Goal: Information Seeking & Learning: Learn about a topic

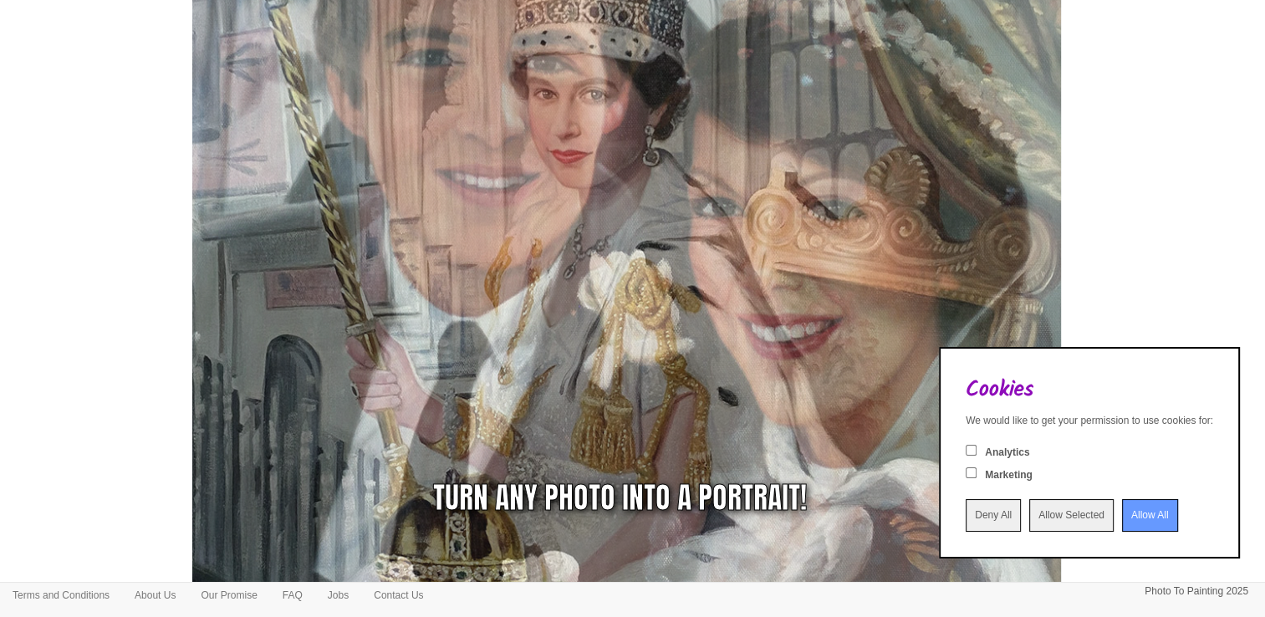
scroll to position [334, 0]
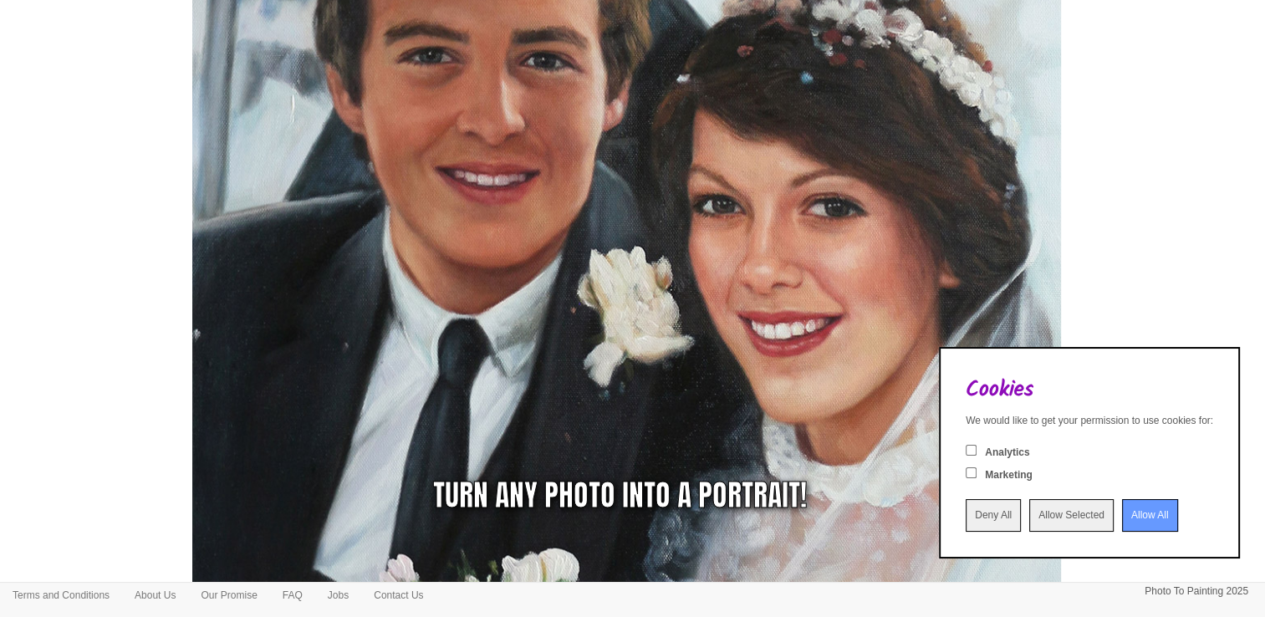
click at [965, 517] on input "Deny All" at bounding box center [992, 515] width 55 height 33
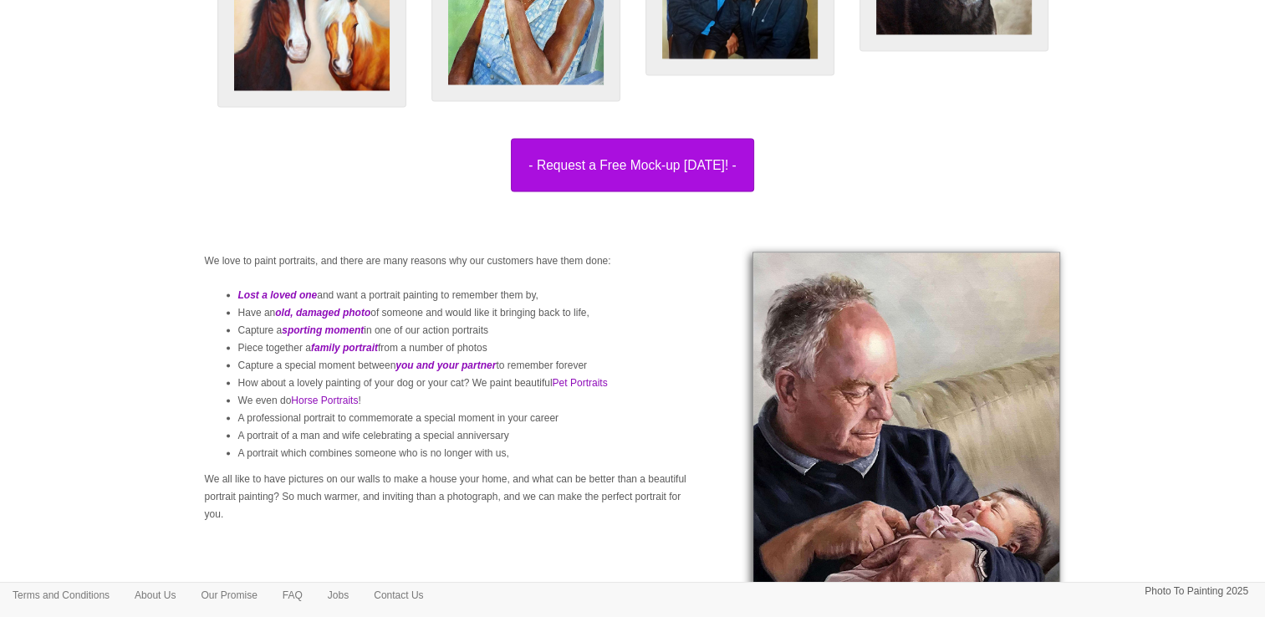
scroll to position [3009, 0]
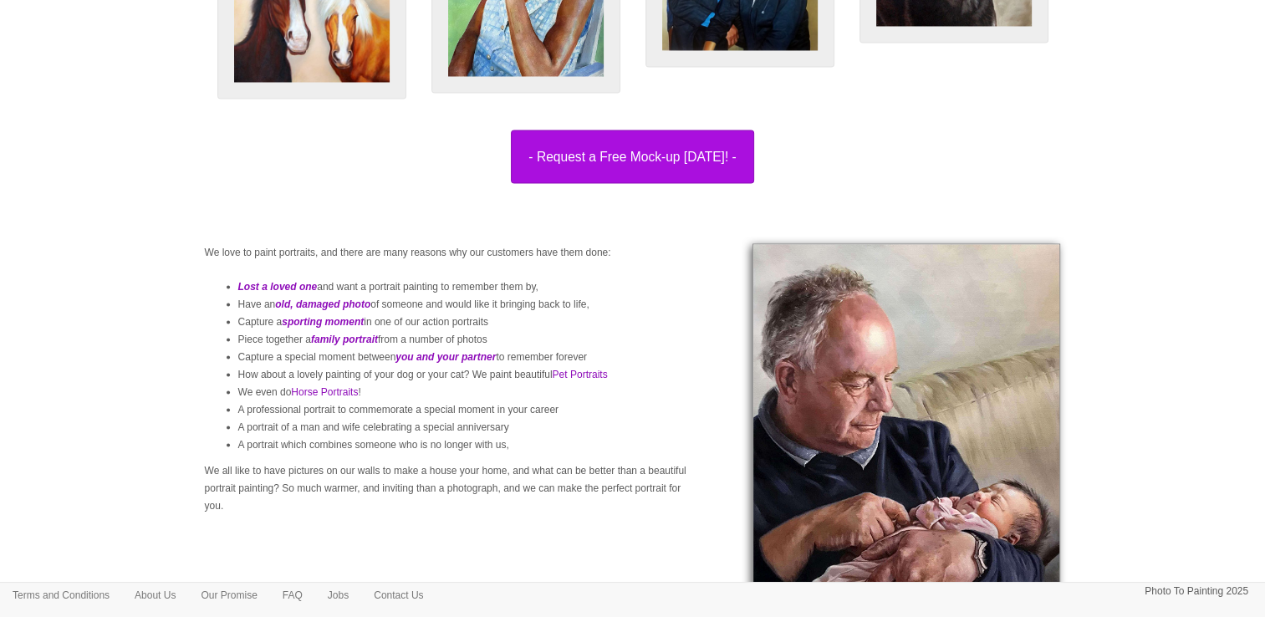
drag, startPoint x: 574, startPoint y: 363, endPoint x: 203, endPoint y: 285, distance: 379.2
click at [203, 285] on div "We love to paint portraits, and there are many reasons why our customers have t…" at bounding box center [449, 387] width 514 height 288
click at [611, 330] on li "Capture a sporting moment in one of our action portraits" at bounding box center [466, 322] width 456 height 18
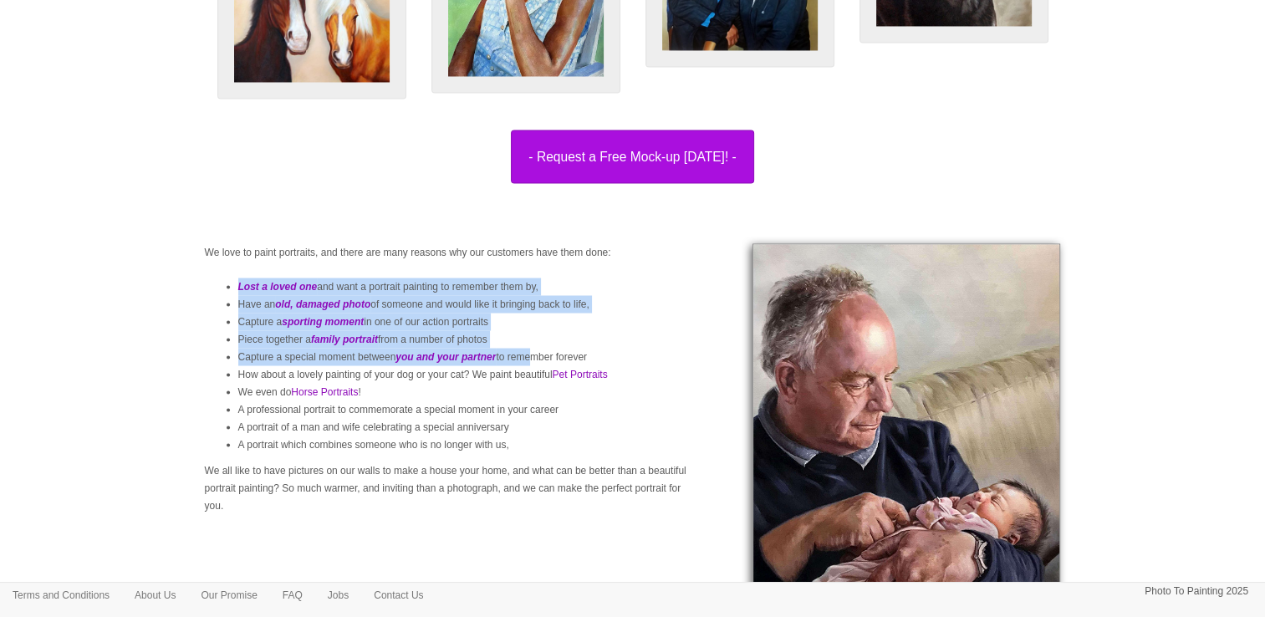
drag, startPoint x: 575, startPoint y: 384, endPoint x: 232, endPoint y: 321, distance: 348.5
click at [232, 321] on ul "Lost a loved one and want a portrait painting to remember them by, Have an old,…" at bounding box center [449, 365] width 489 height 176
click at [611, 348] on li "Piece together a family portrait from a number of photos" at bounding box center [466, 339] width 456 height 18
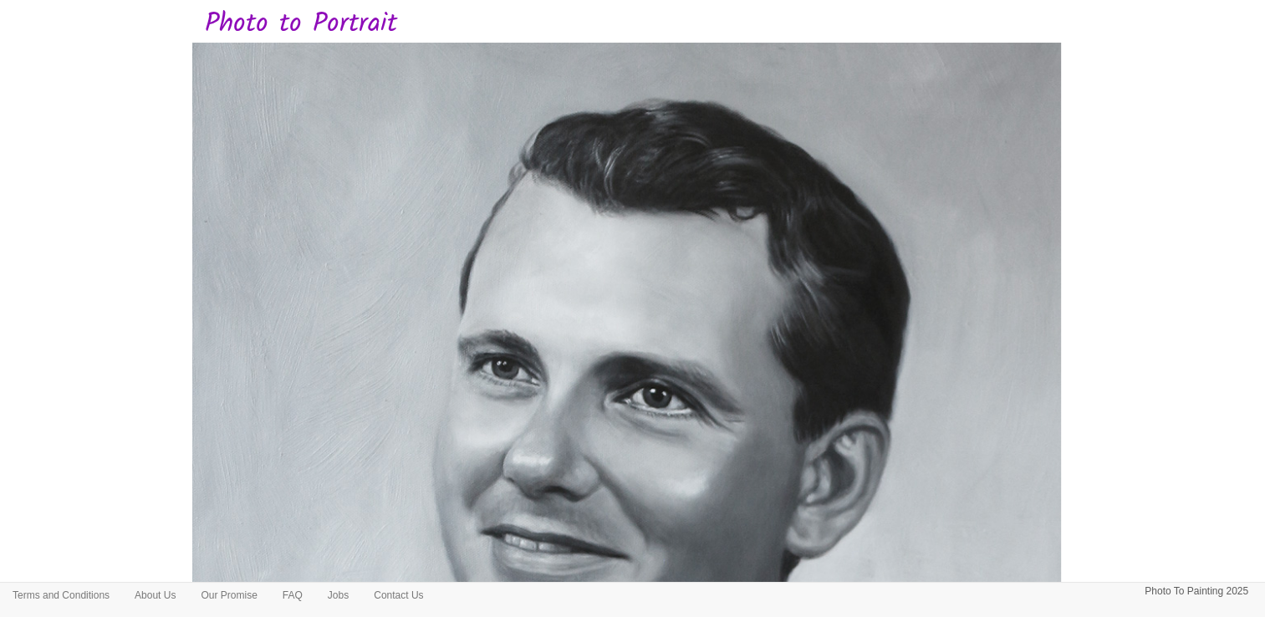
scroll to position [0, 0]
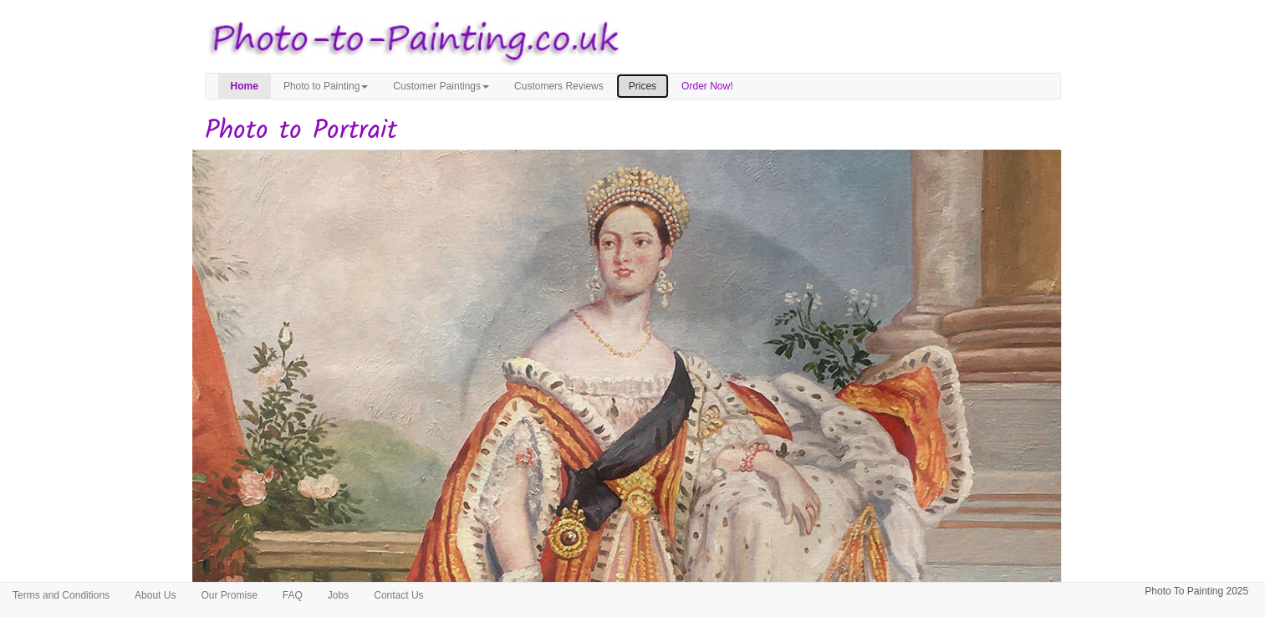
click at [669, 81] on link "Prices" at bounding box center [642, 86] width 53 height 25
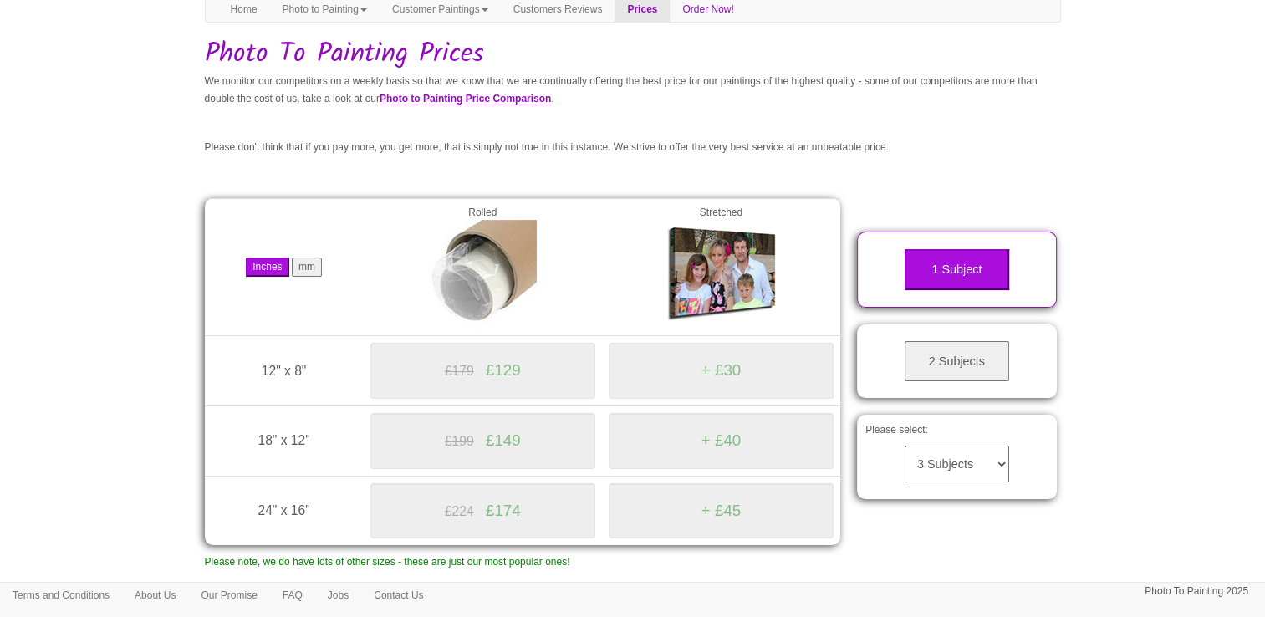
scroll to position [251, 0]
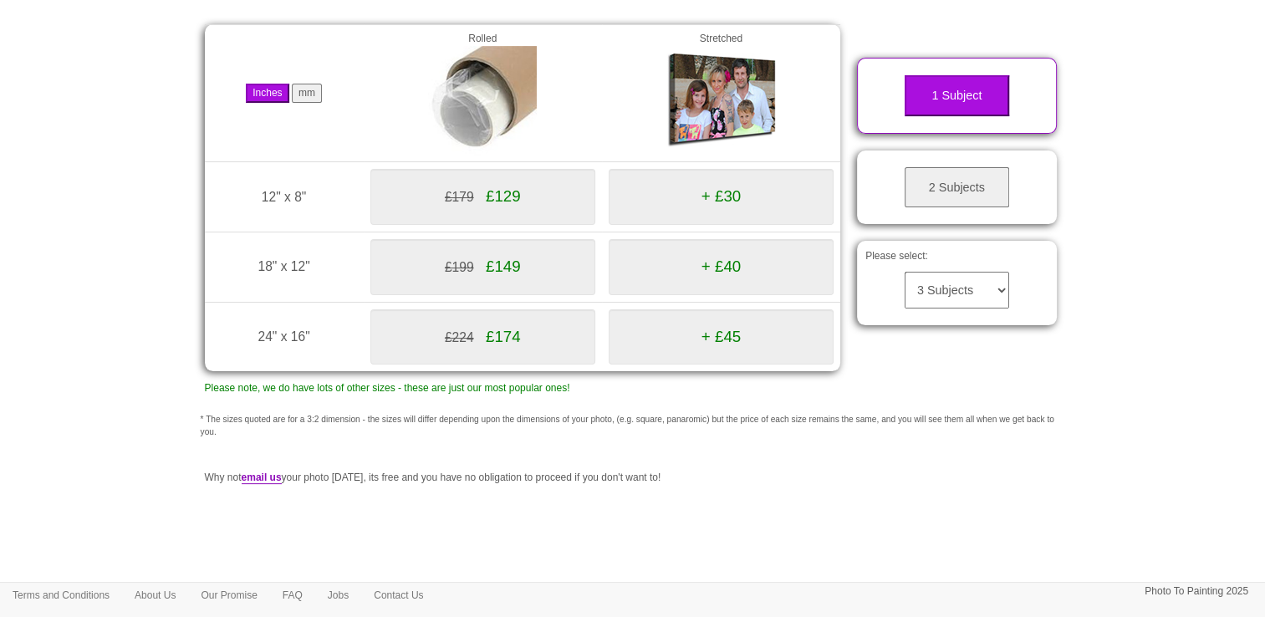
click at [972, 293] on select "3 Subjects 4 Subjects 5 Subjects 6 Subjects 7 Subjects 8 Subjects 9 Subjects 10…" at bounding box center [956, 290] width 104 height 37
select select "5"
click at [904, 272] on select "3 Subjects 4 Subjects 5 Subjects 6 Subjects 7 Subjects 8 Subjects 9 Subjects 10…" at bounding box center [956, 290] width 104 height 37
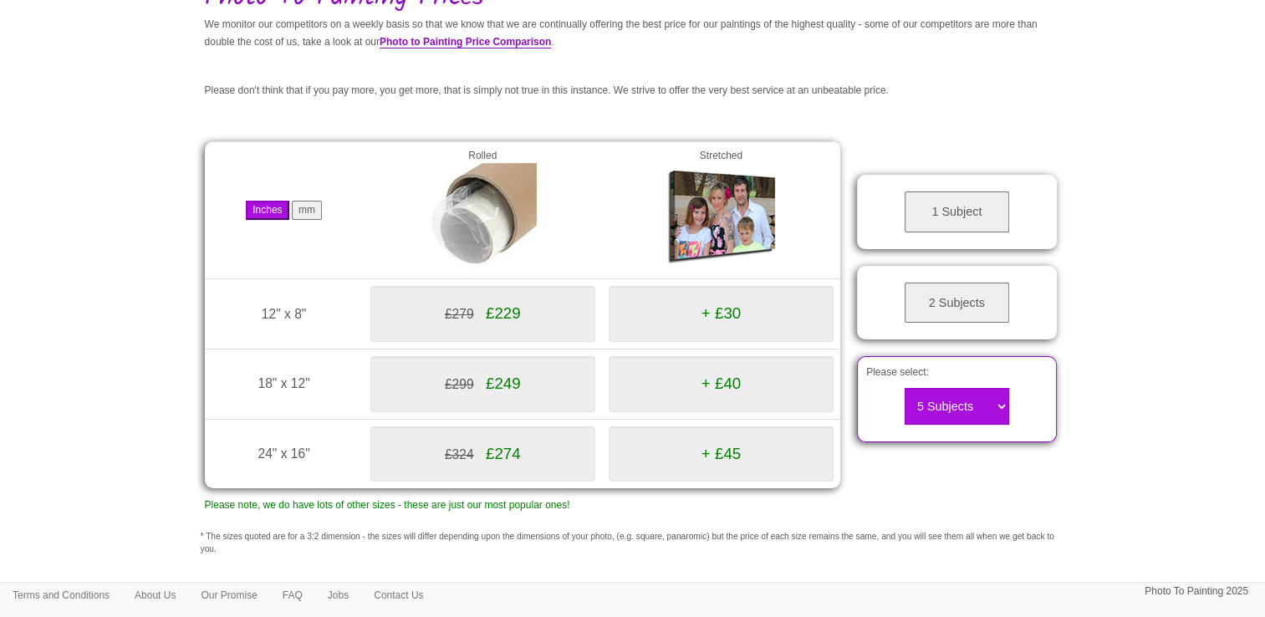
scroll to position [0, 0]
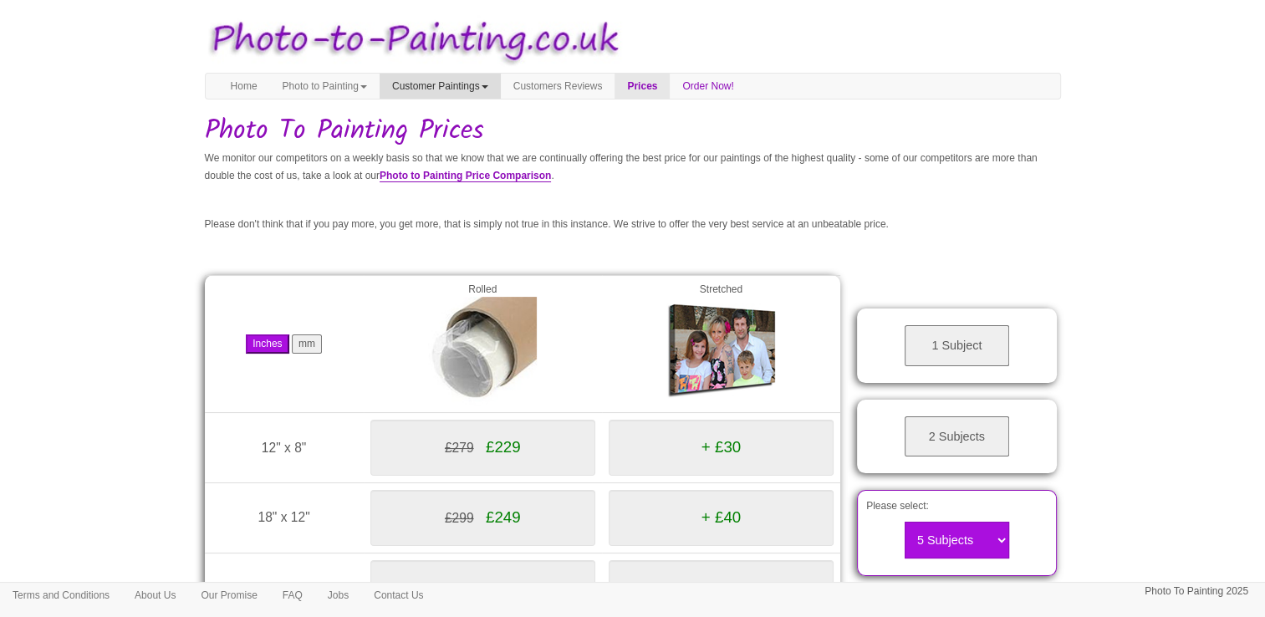
click at [501, 89] on link "Customer Paintings" at bounding box center [439, 86] width 121 height 25
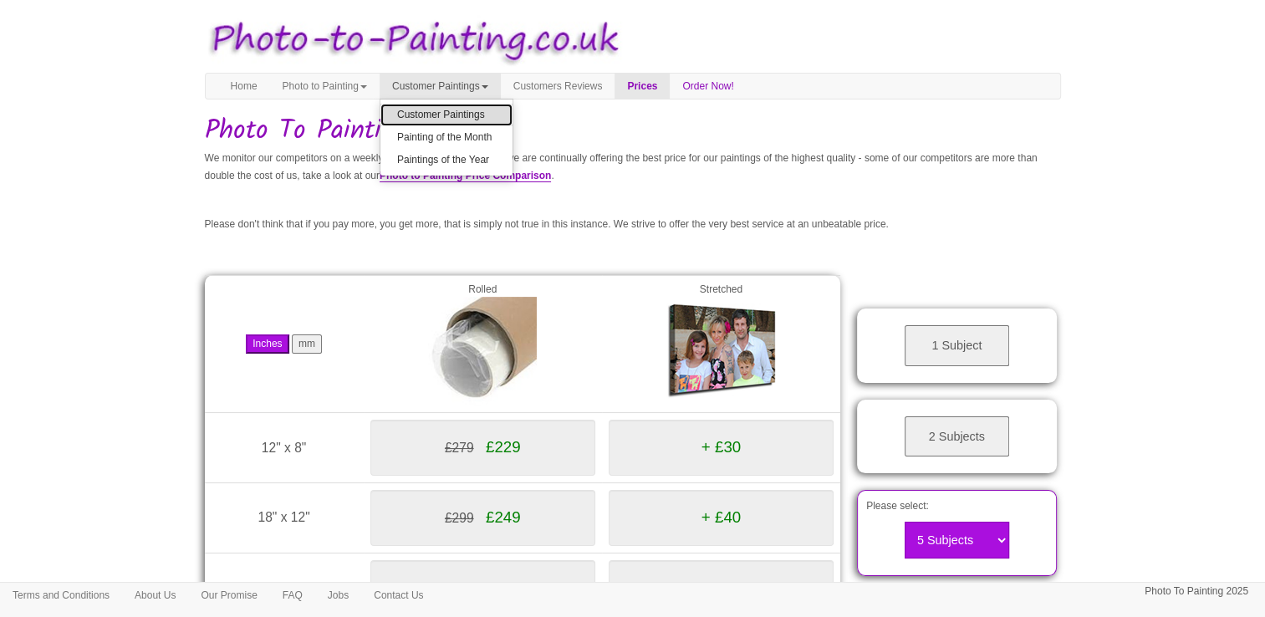
click at [496, 113] on link "Customer Paintings" at bounding box center [446, 115] width 132 height 23
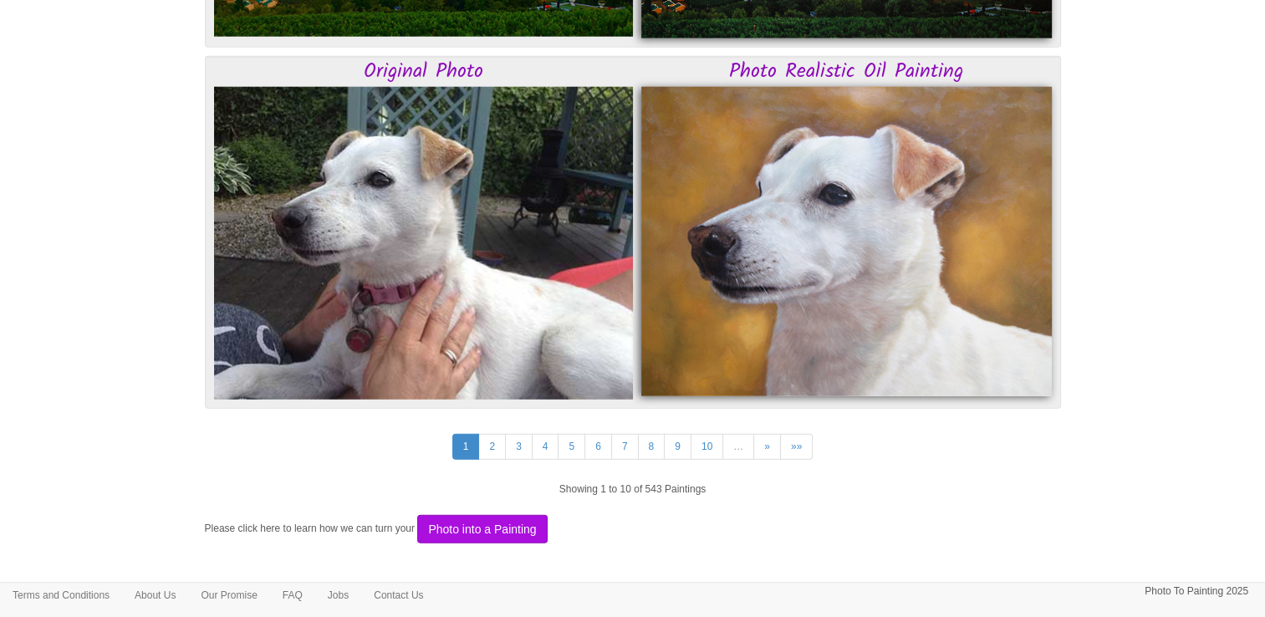
scroll to position [4346, 0]
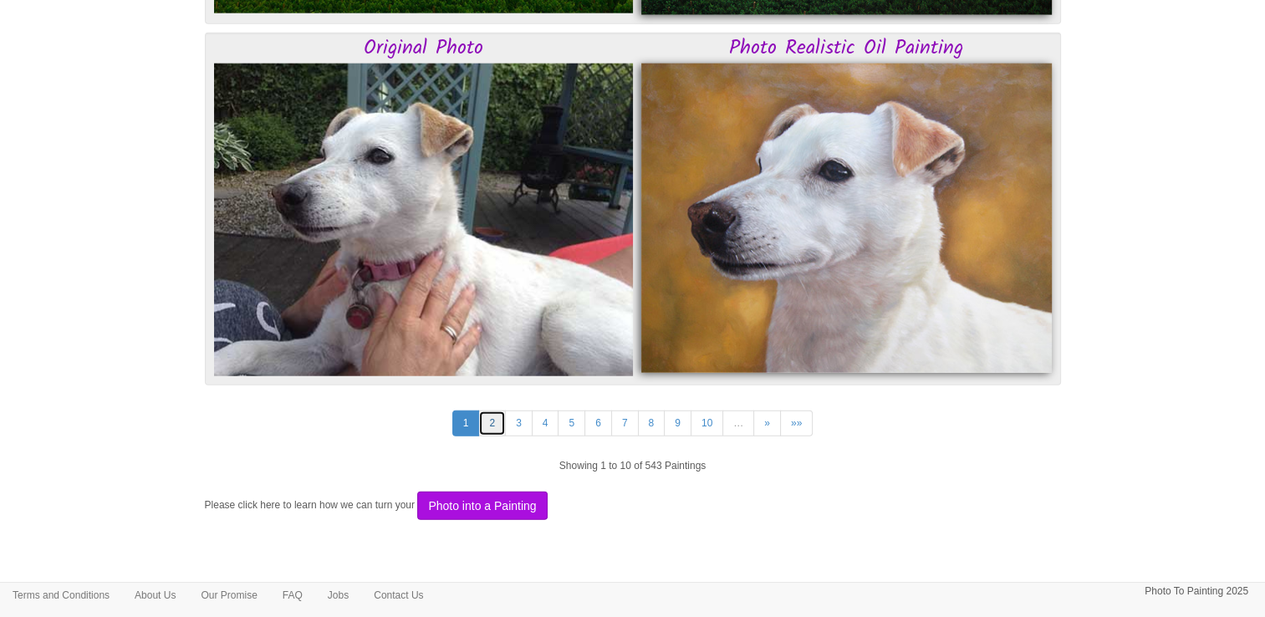
click at [491, 420] on link "2" at bounding box center [492, 423] width 28 height 26
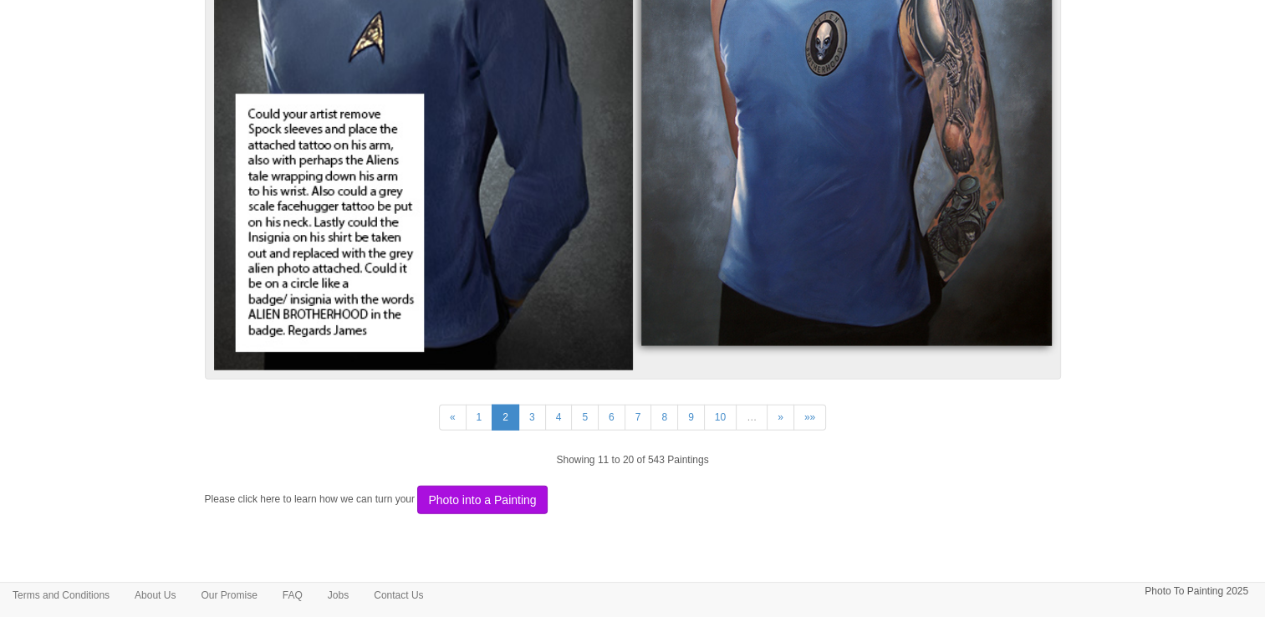
scroll to position [4398, 0]
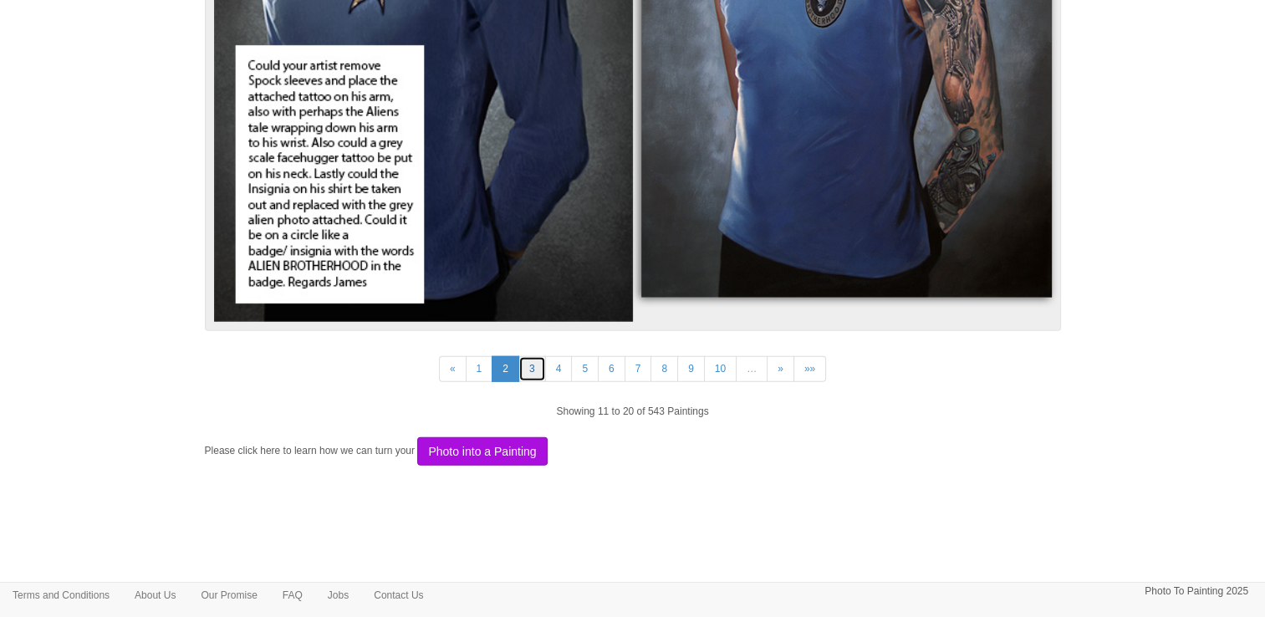
click at [525, 359] on link "3" at bounding box center [532, 369] width 28 height 26
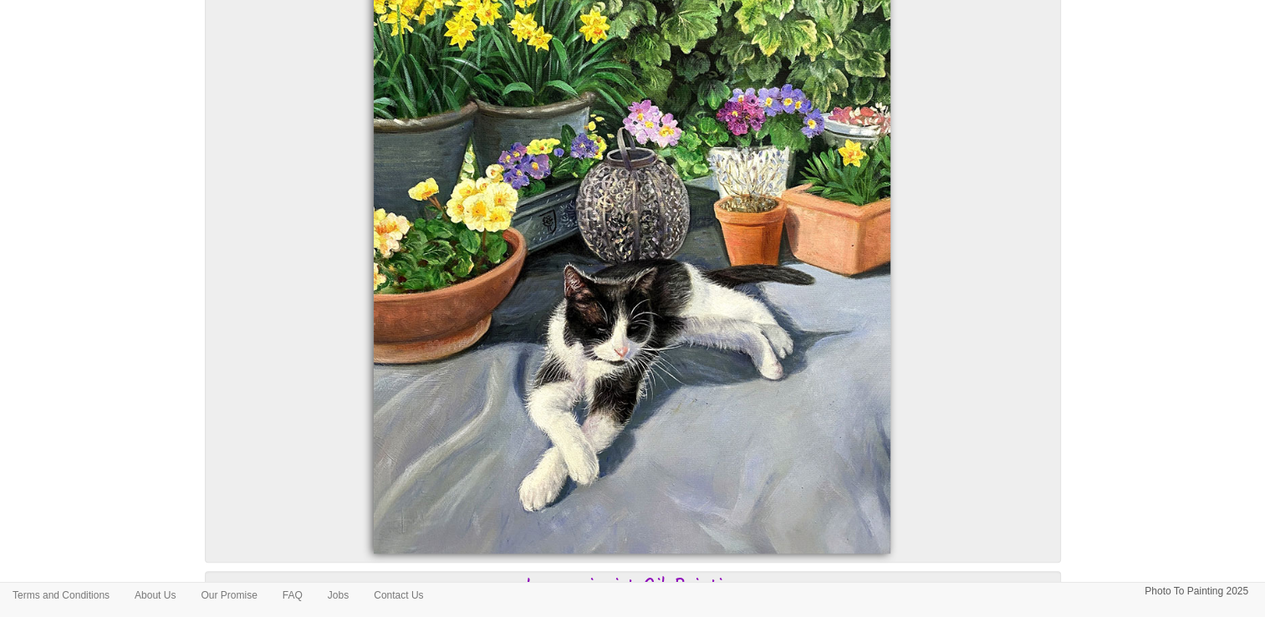
scroll to position [1588, 0]
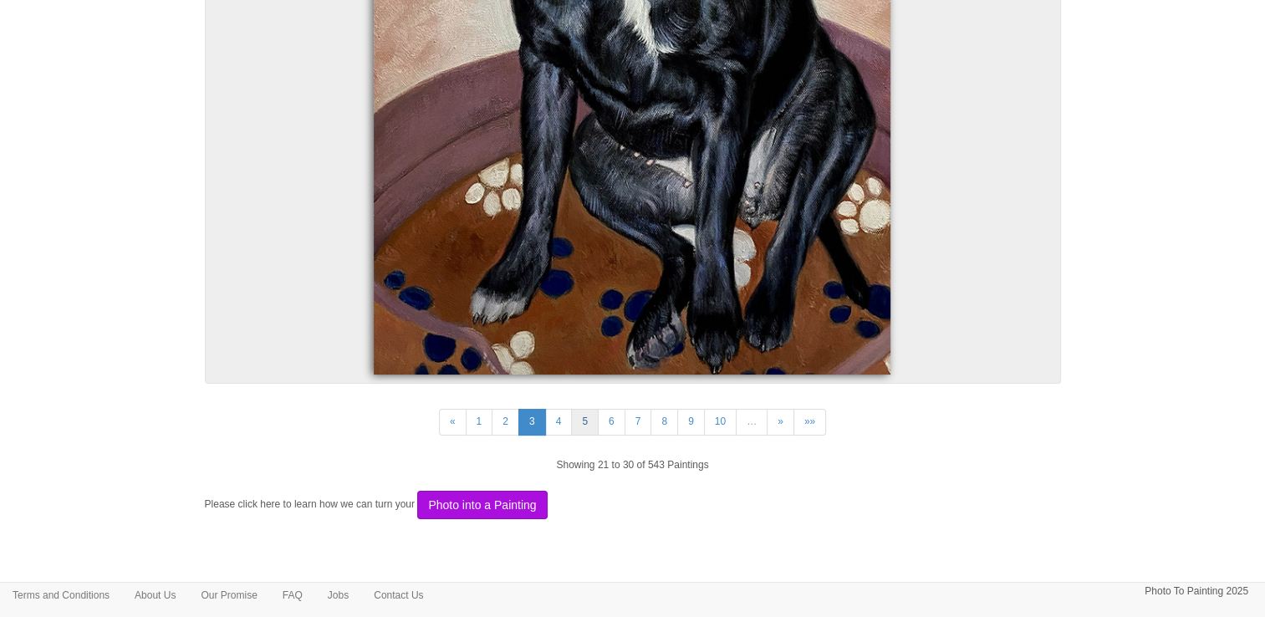
scroll to position [6443, 0]
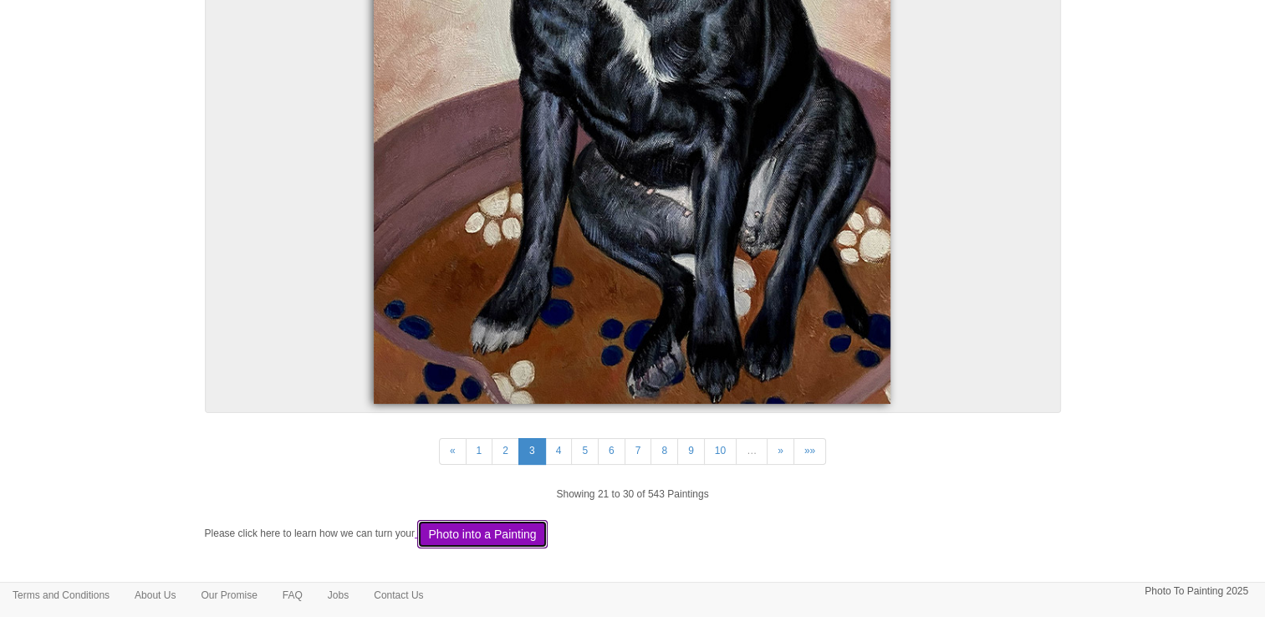
click at [525, 520] on button "Photo into a Painting" at bounding box center [482, 534] width 130 height 28
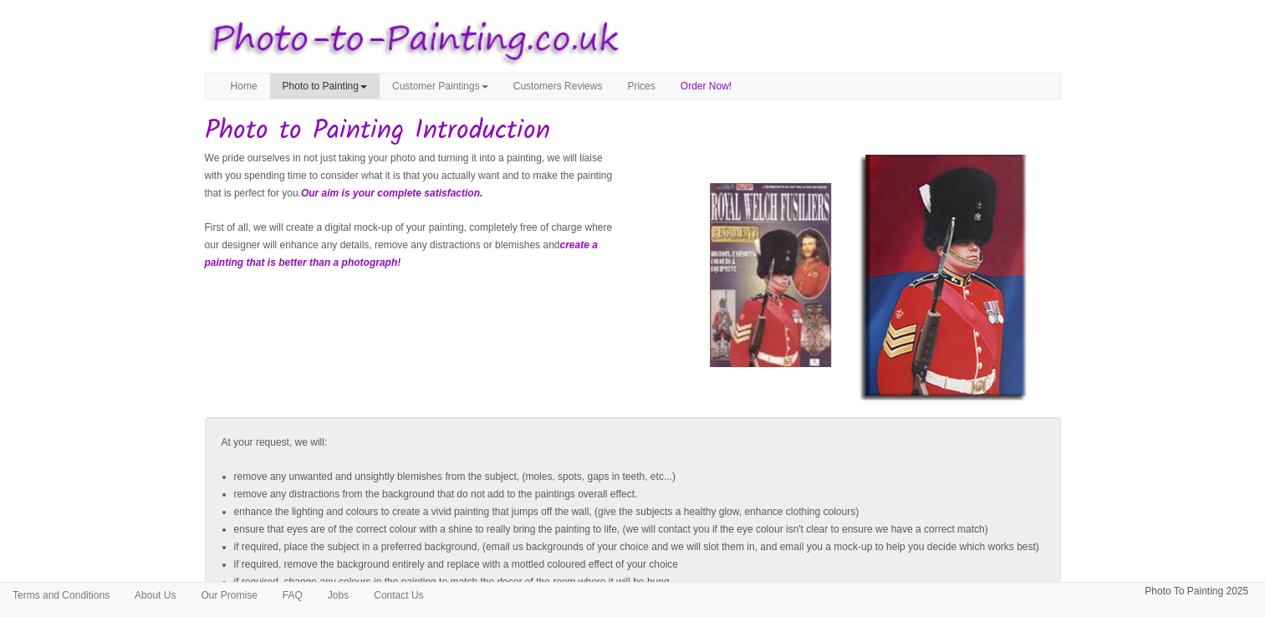
click at [333, 85] on link "Photo to Painting" at bounding box center [324, 86] width 109 height 25
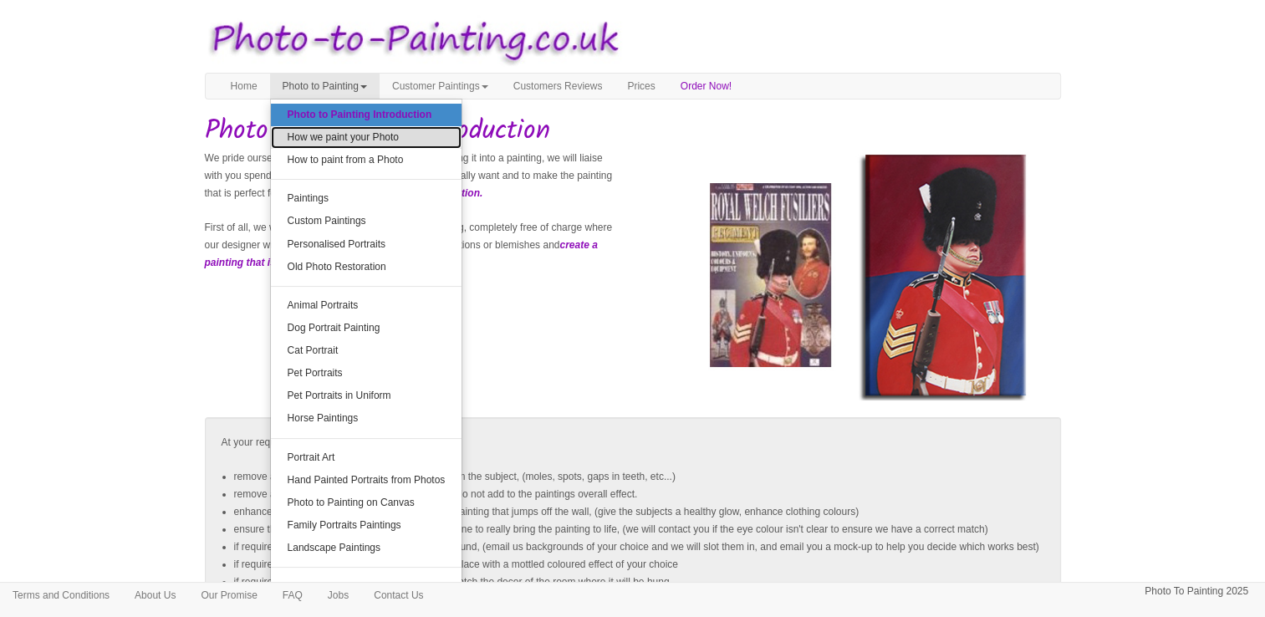
click at [356, 139] on link "How we paint your Photo" at bounding box center [366, 137] width 191 height 23
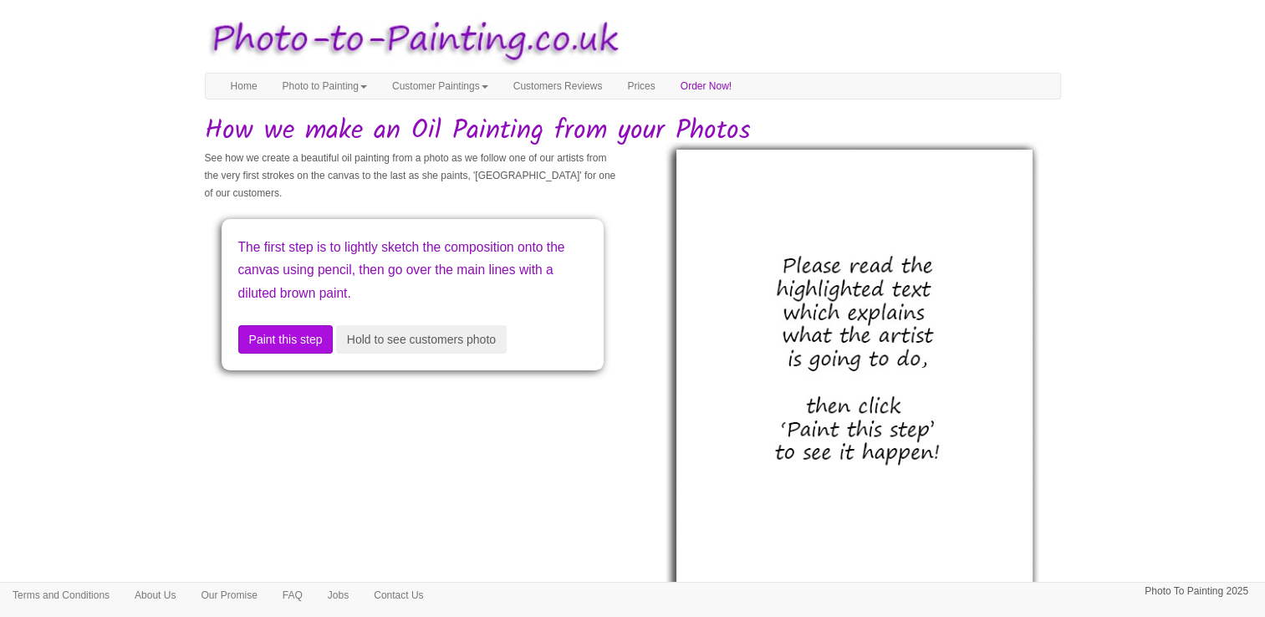
scroll to position [74, 0]
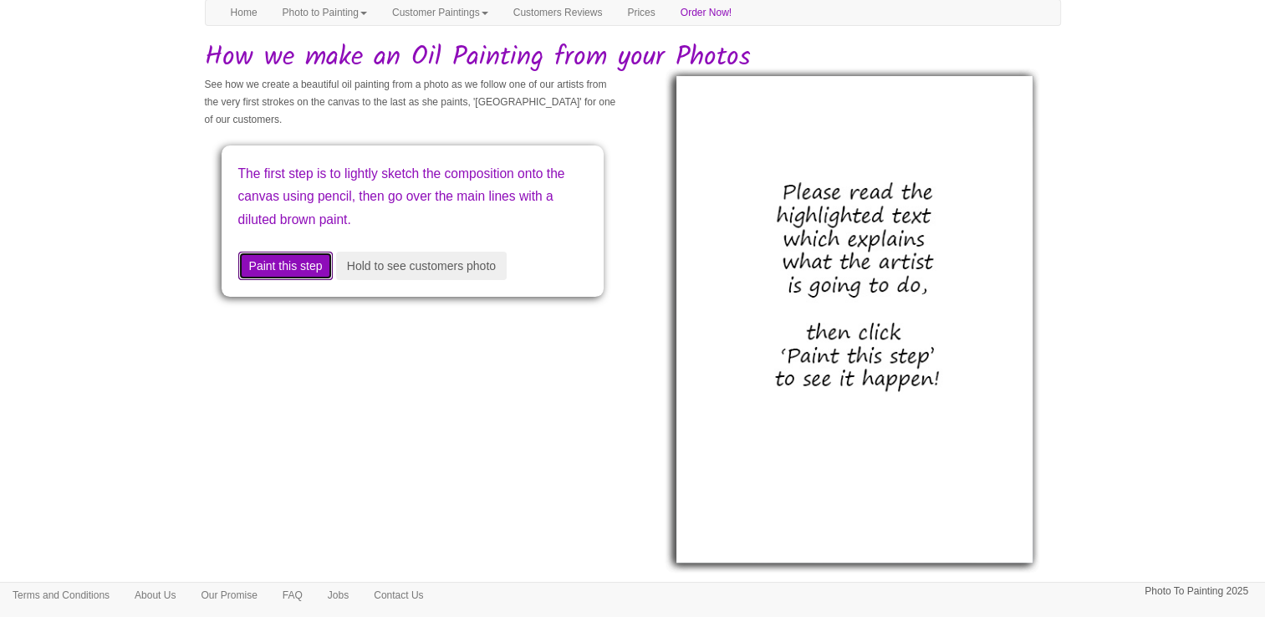
click at [284, 262] on button "Paint this step" at bounding box center [285, 266] width 95 height 28
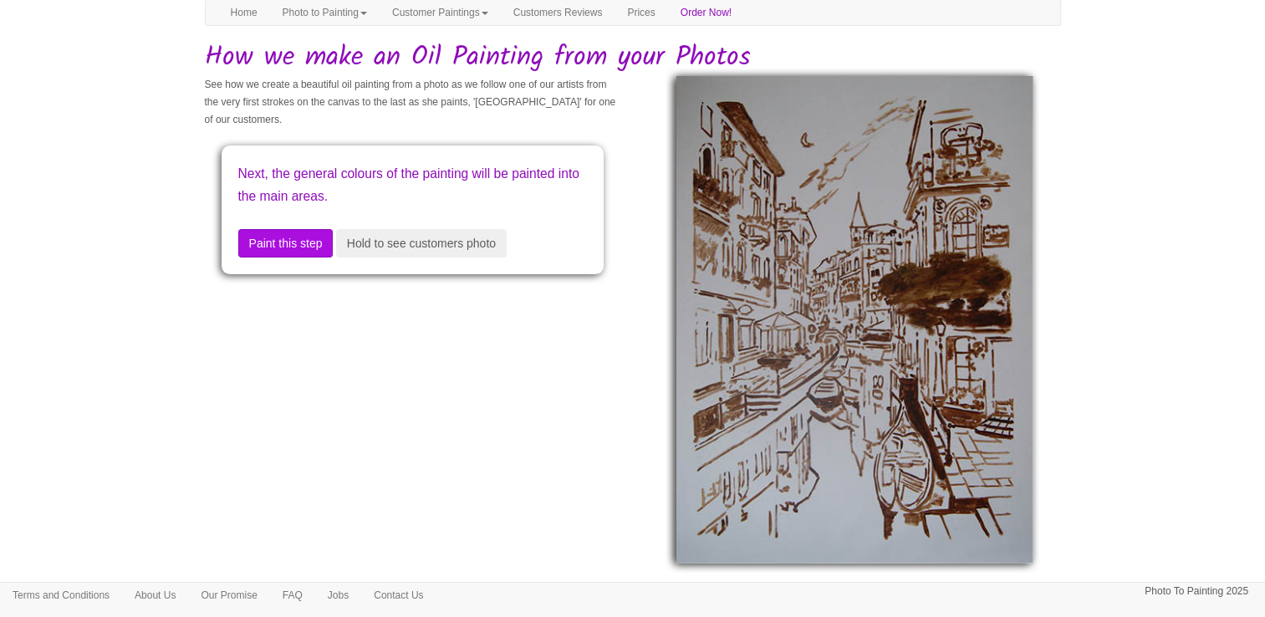
drag, startPoint x: 246, startPoint y: 168, endPoint x: 464, endPoint y: 203, distance: 221.0
click at [464, 203] on p "Next, the general colours of the painting will be painted into the main areas." at bounding box center [412, 185] width 349 height 46
drag, startPoint x: 464, startPoint y: 203, endPoint x: 411, endPoint y: 344, distance: 150.0
click at [411, 344] on div "See how we create a beautiful oil painting from a photo as we follow one of our…" at bounding box center [632, 285] width 881 height 418
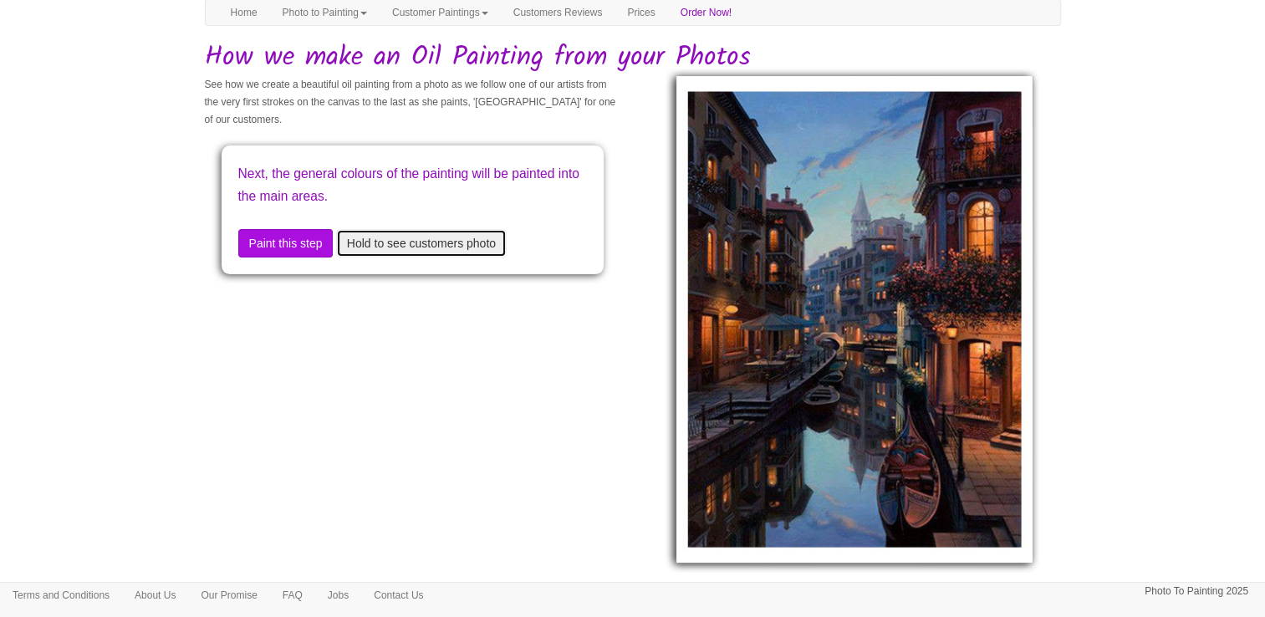
click at [405, 242] on button "Hold to see customers photo" at bounding box center [421, 243] width 171 height 28
click at [406, 242] on button "Hold to see customers photo" at bounding box center [421, 243] width 171 height 28
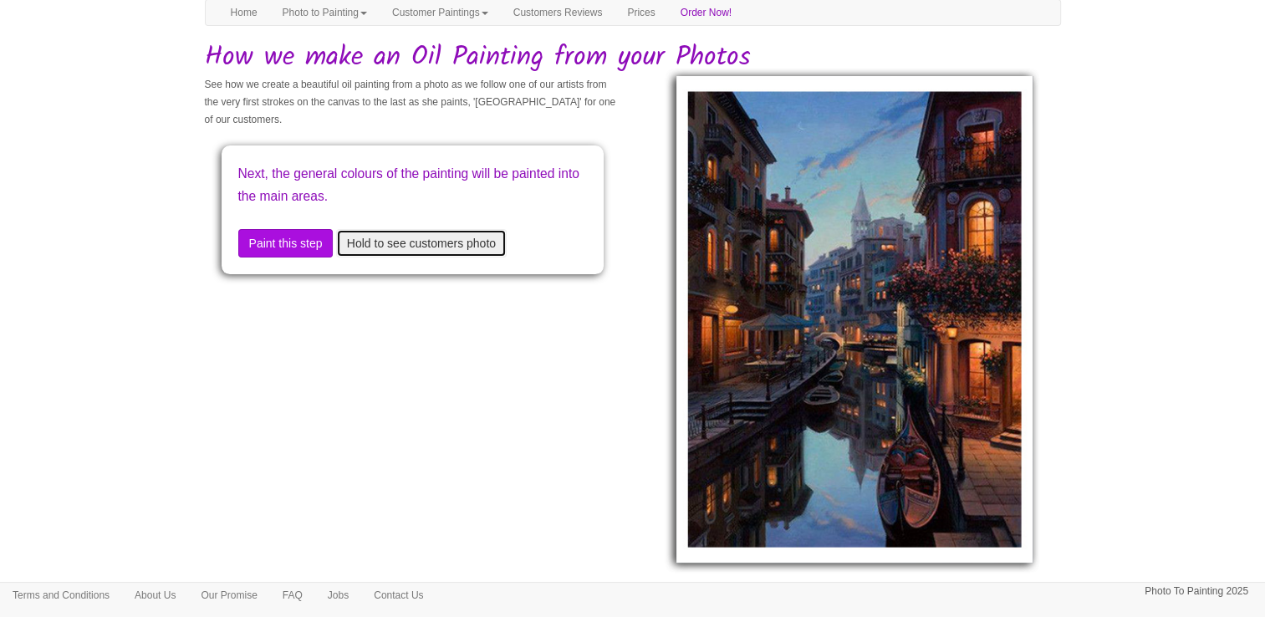
click at [406, 242] on button "Hold to see customers photo" at bounding box center [421, 243] width 171 height 28
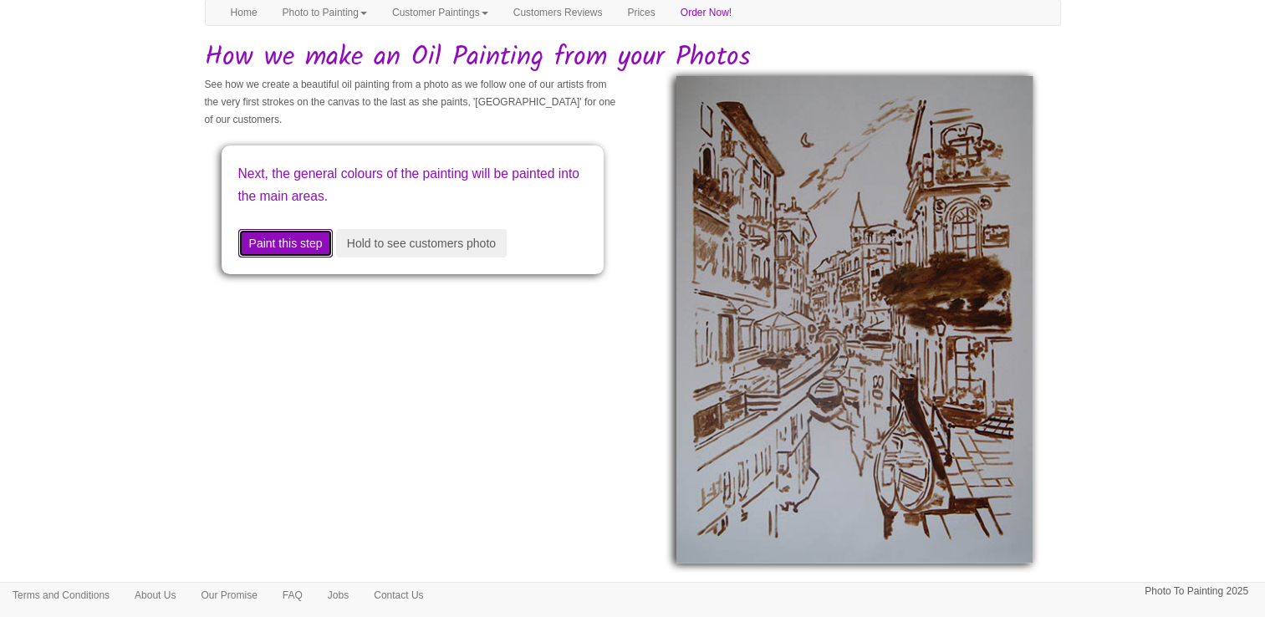
click at [307, 241] on button "Paint this step" at bounding box center [285, 243] width 95 height 28
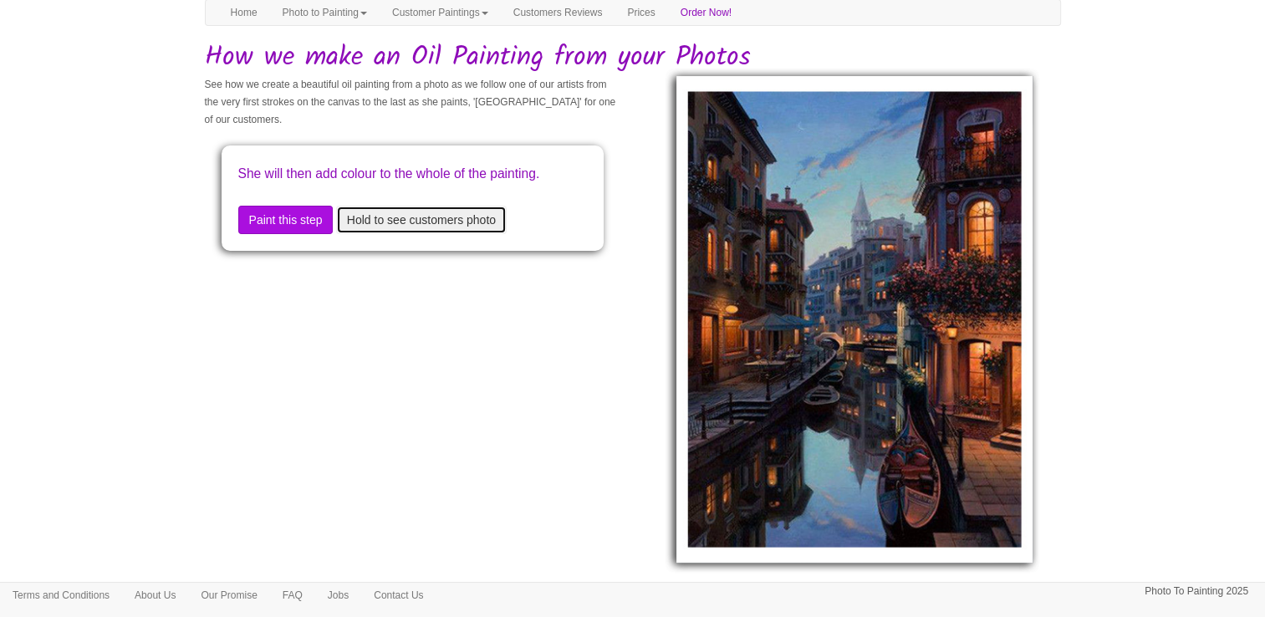
click at [361, 234] on button "Hold to see customers photo" at bounding box center [421, 220] width 171 height 28
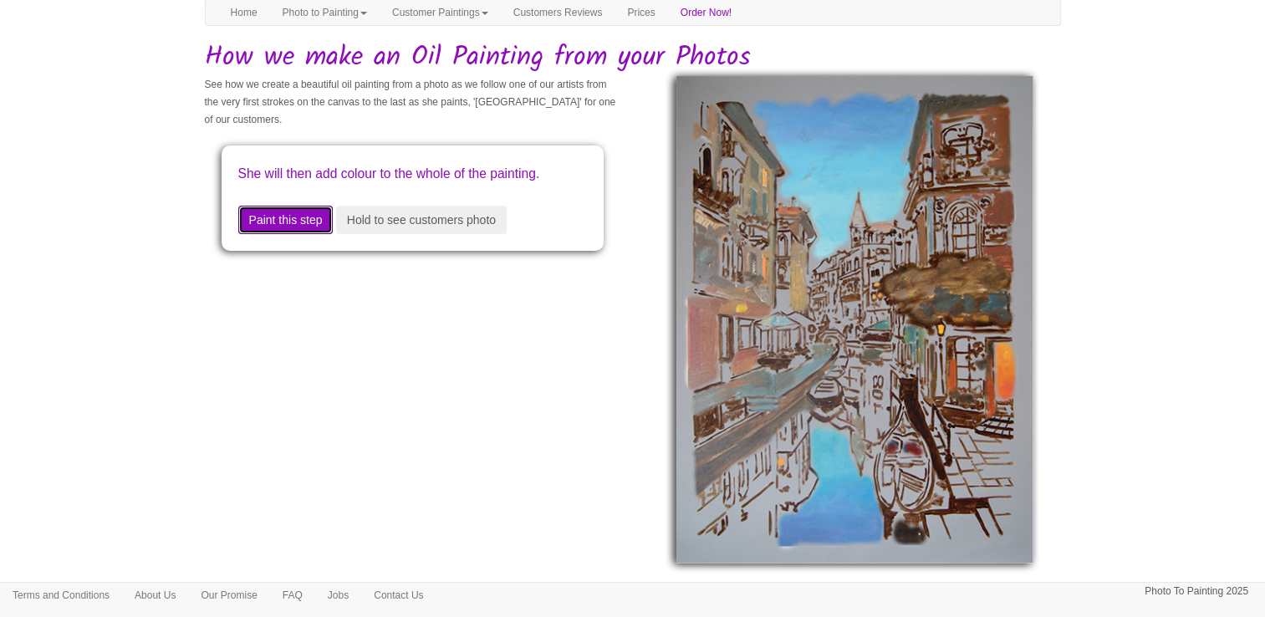
click at [299, 234] on button "Paint this step" at bounding box center [285, 220] width 95 height 28
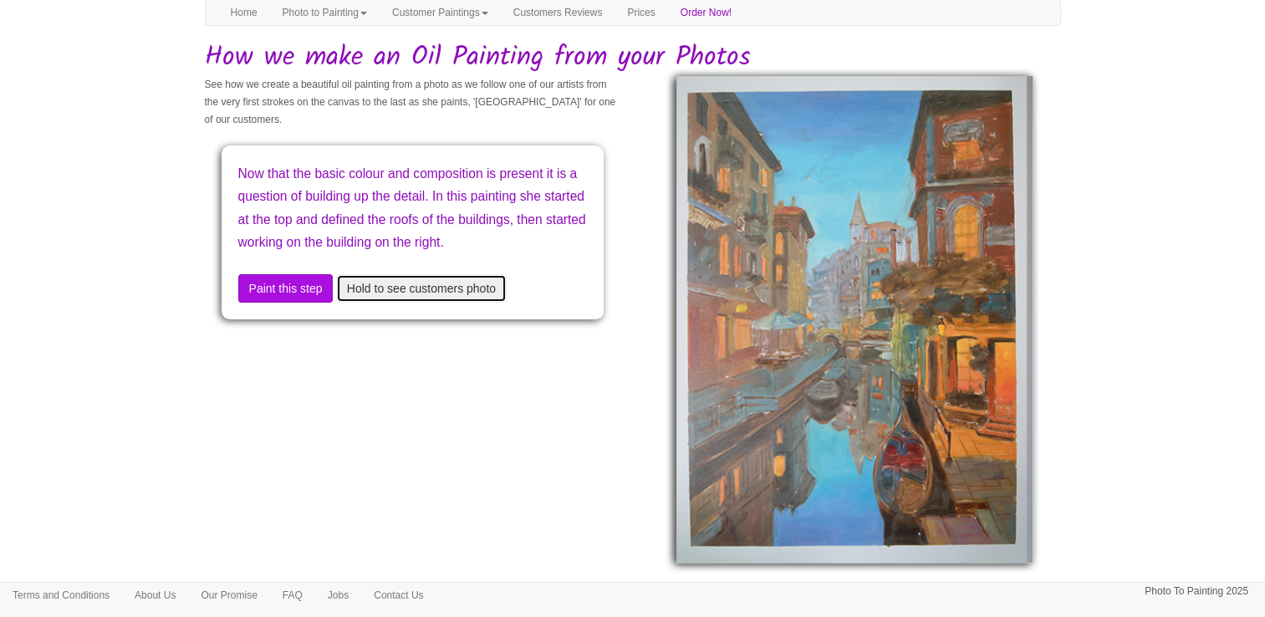
click at [434, 303] on button "Hold to see customers photo" at bounding box center [421, 288] width 171 height 28
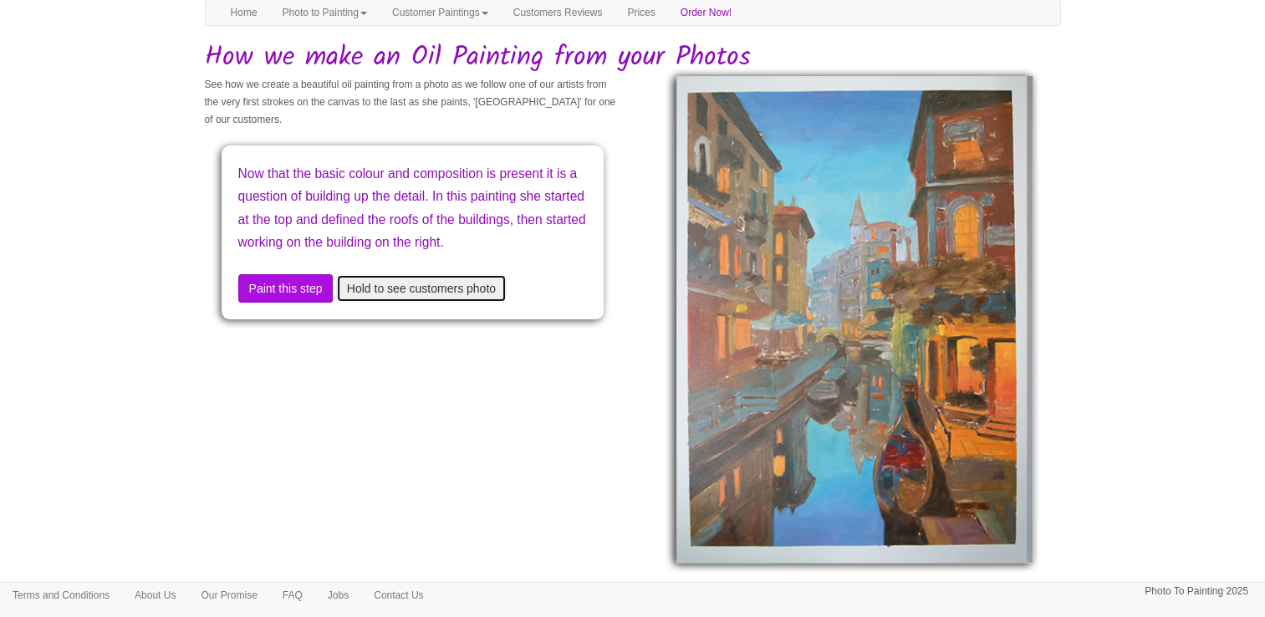
click at [434, 303] on button "Hold to see customers photo" at bounding box center [421, 288] width 171 height 28
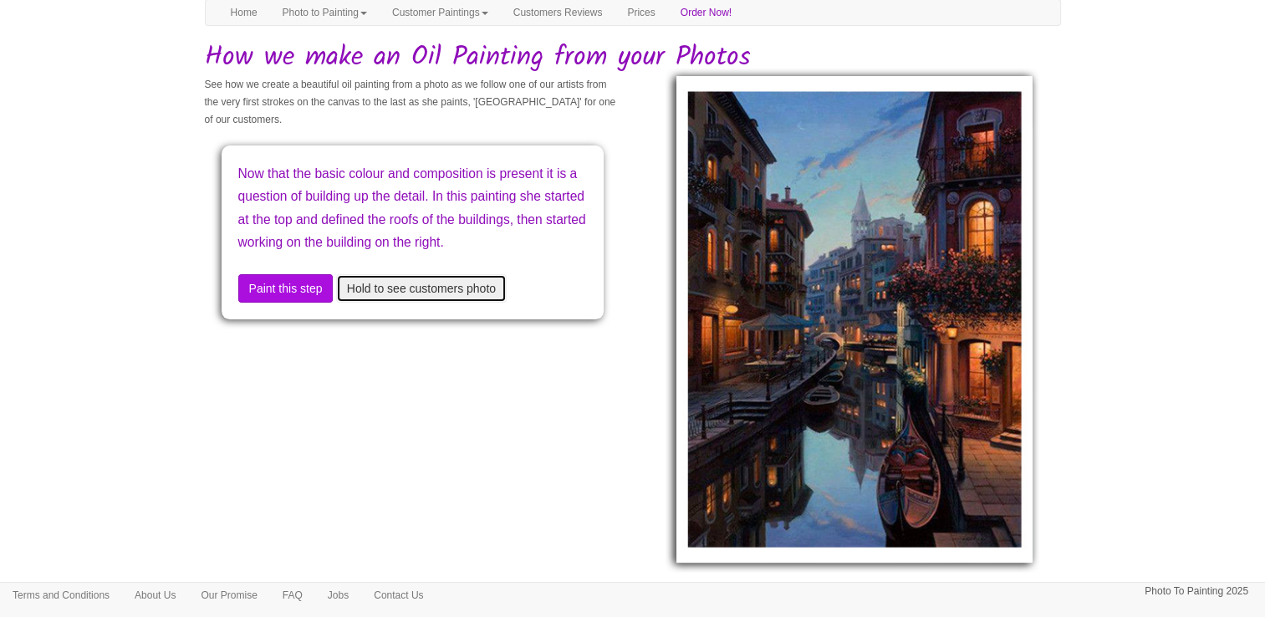
click at [434, 303] on button "Hold to see customers photo" at bounding box center [421, 288] width 171 height 28
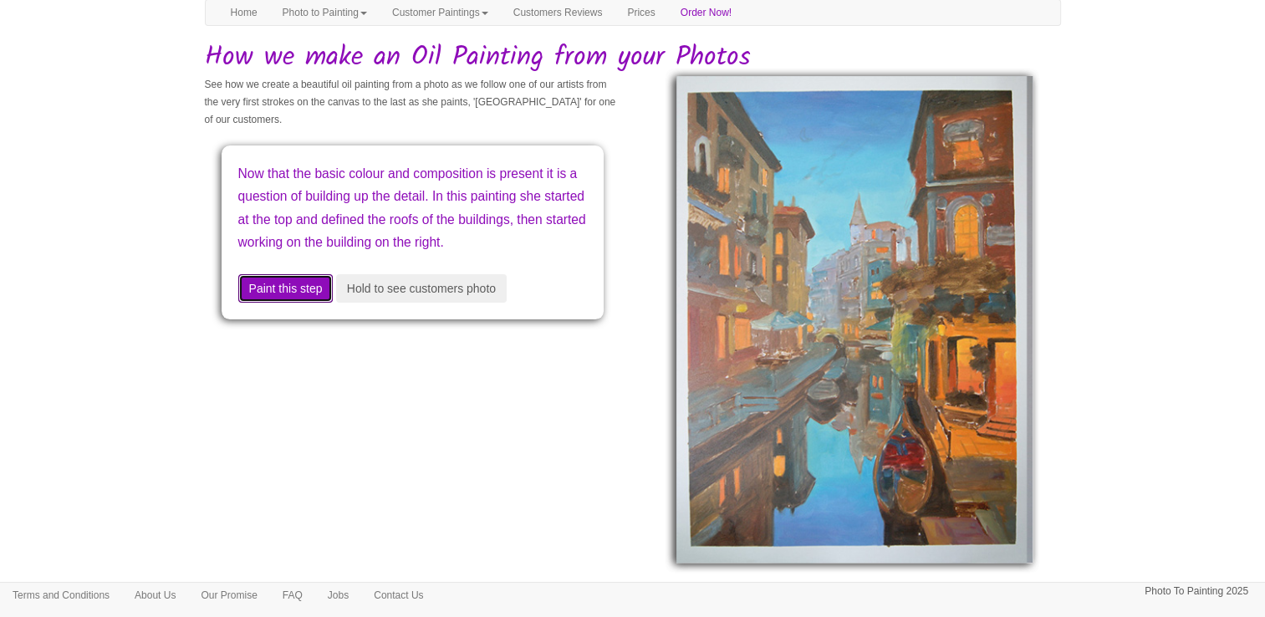
click at [299, 303] on button "Paint this step" at bounding box center [285, 288] width 95 height 28
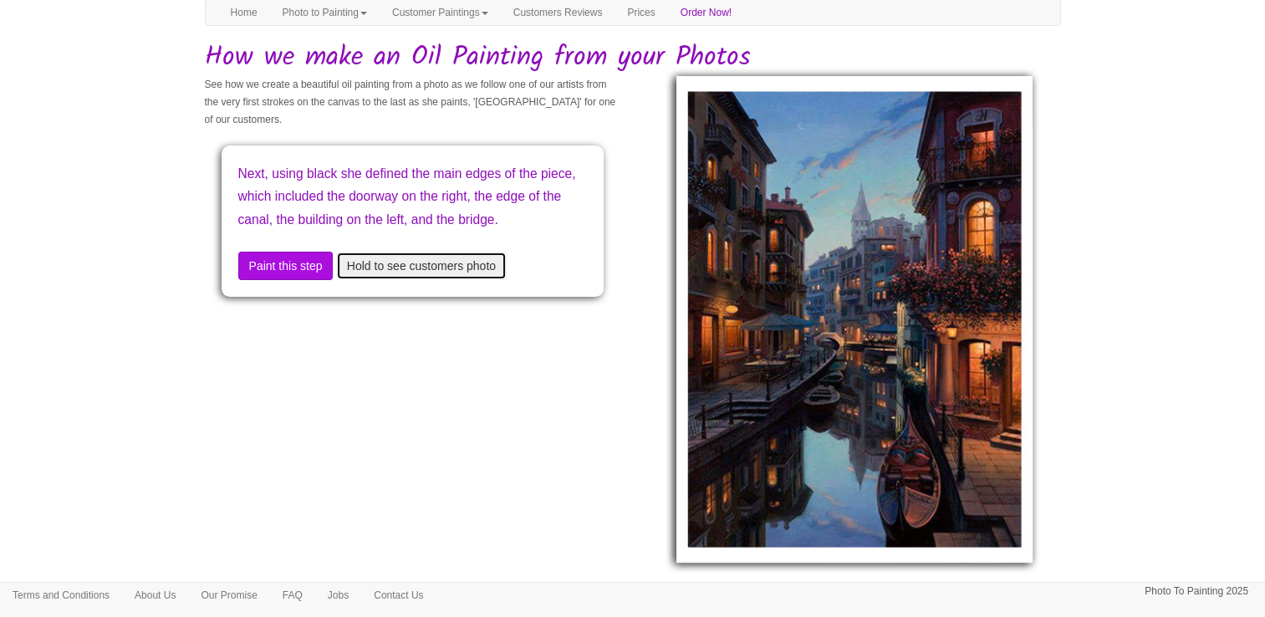
click at [400, 280] on button "Hold to see customers photo" at bounding box center [421, 266] width 171 height 28
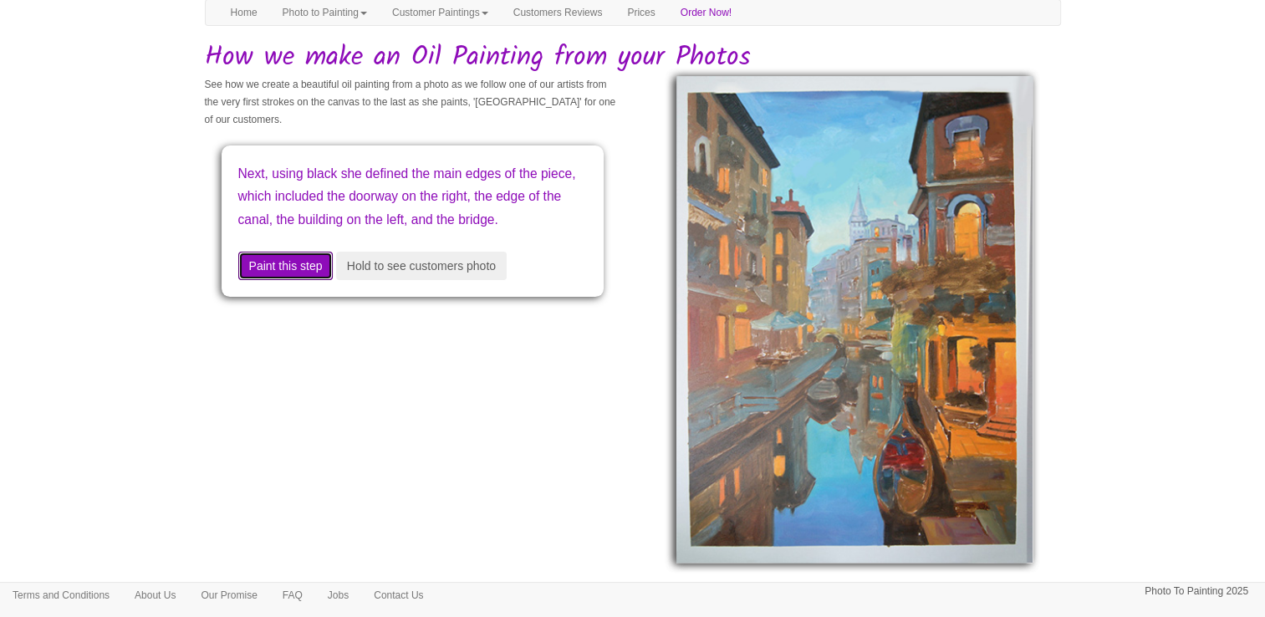
click at [256, 280] on button "Paint this step" at bounding box center [285, 266] width 95 height 28
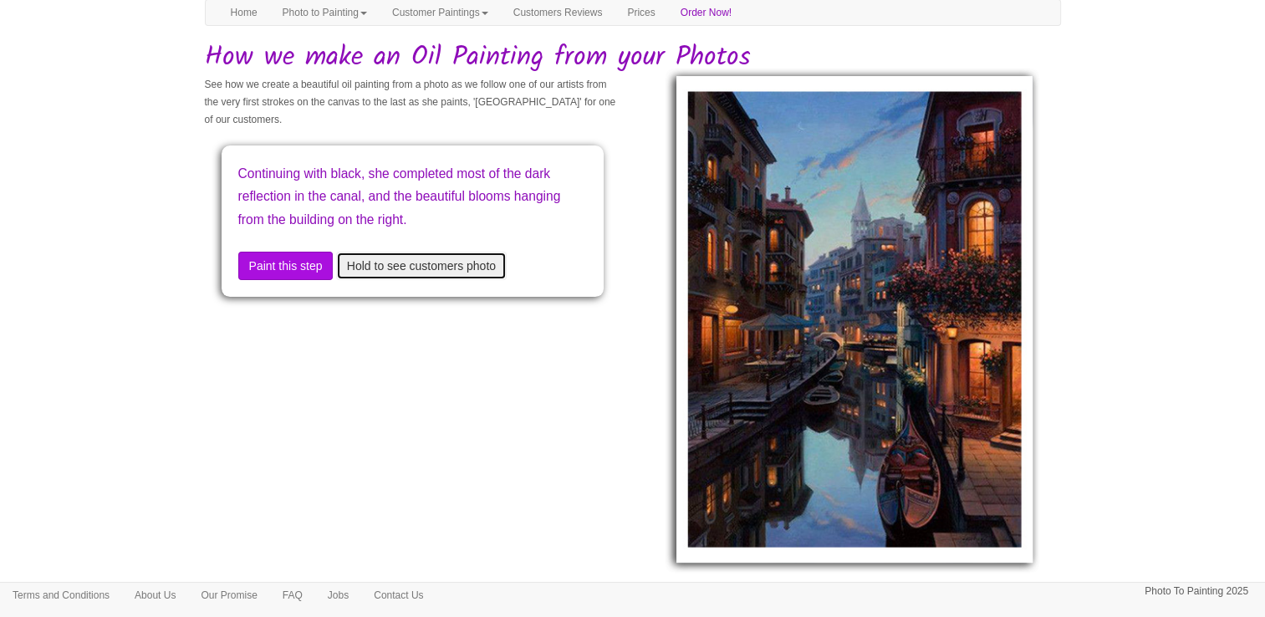
click at [408, 263] on button "Hold to see customers photo" at bounding box center [421, 266] width 171 height 28
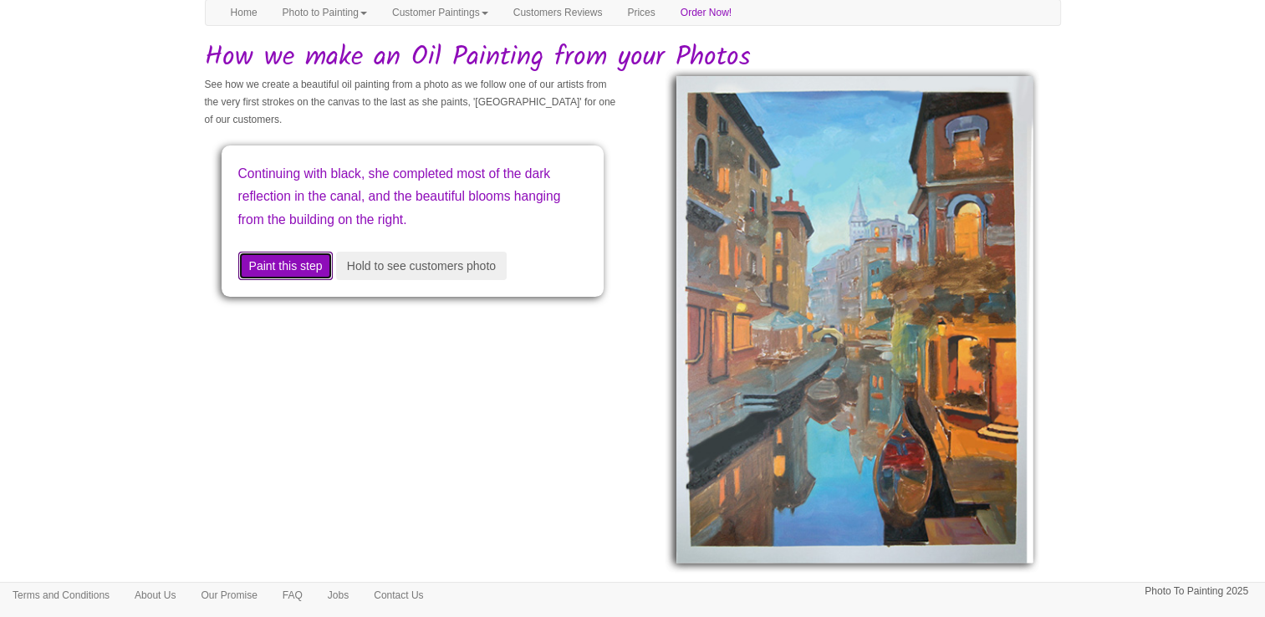
click at [308, 265] on button "Paint this step" at bounding box center [285, 266] width 95 height 28
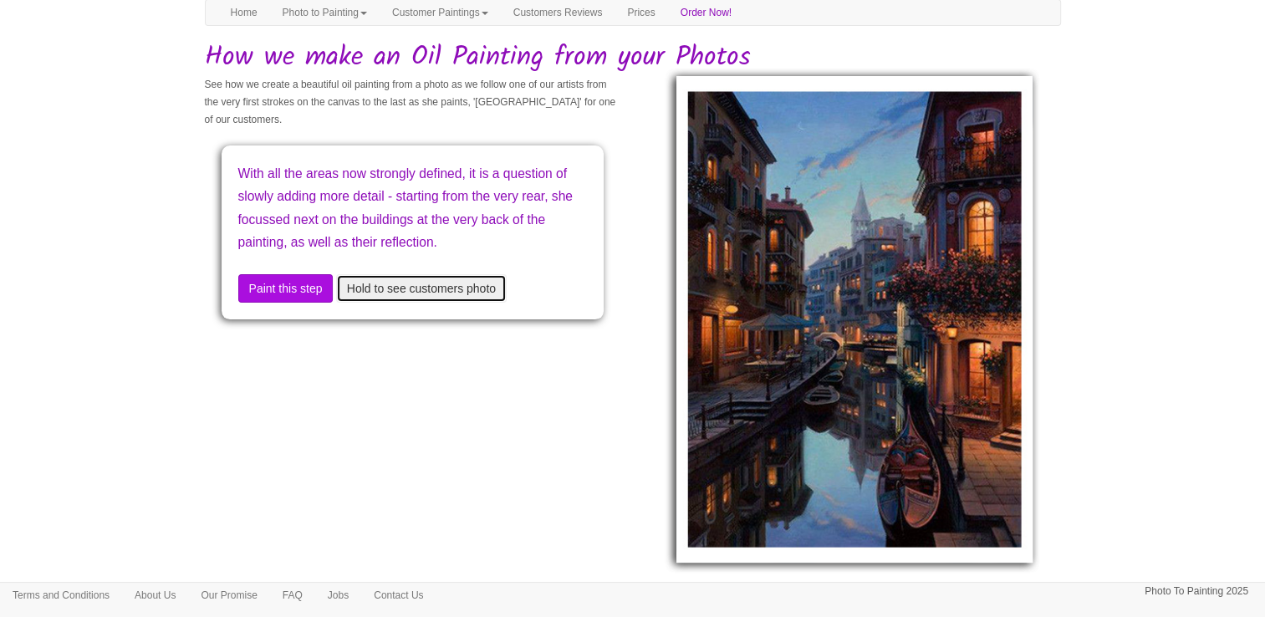
click at [410, 303] on button "Hold to see customers photo" at bounding box center [421, 288] width 171 height 28
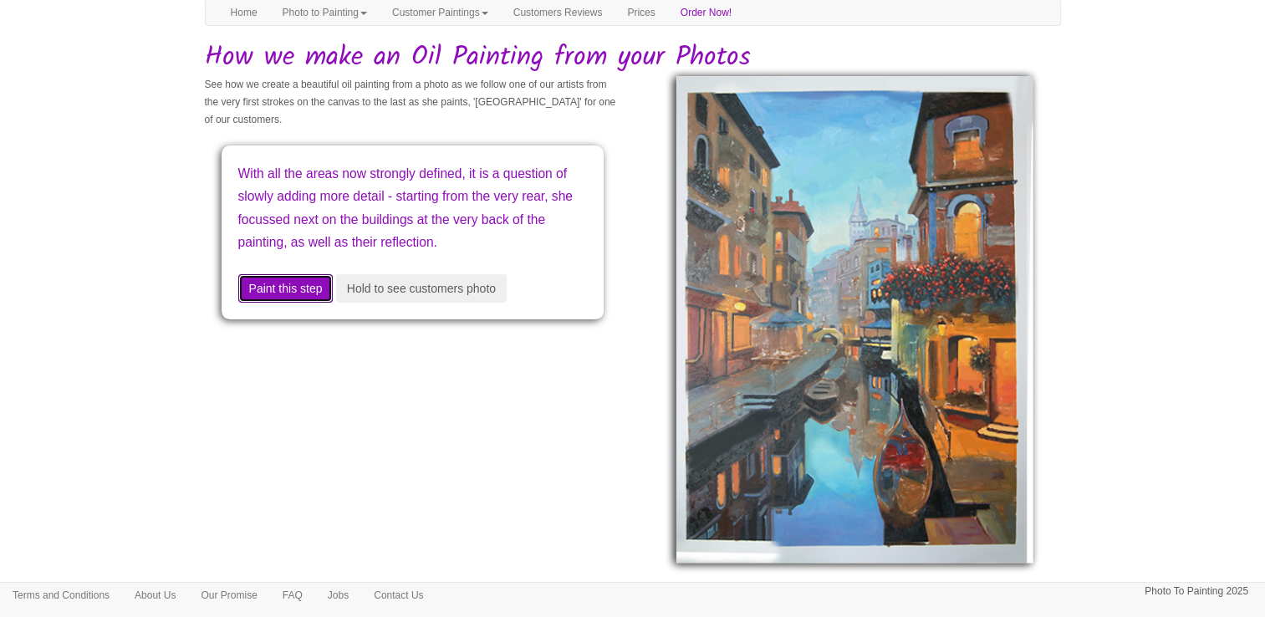
click at [298, 303] on button "Paint this step" at bounding box center [285, 288] width 95 height 28
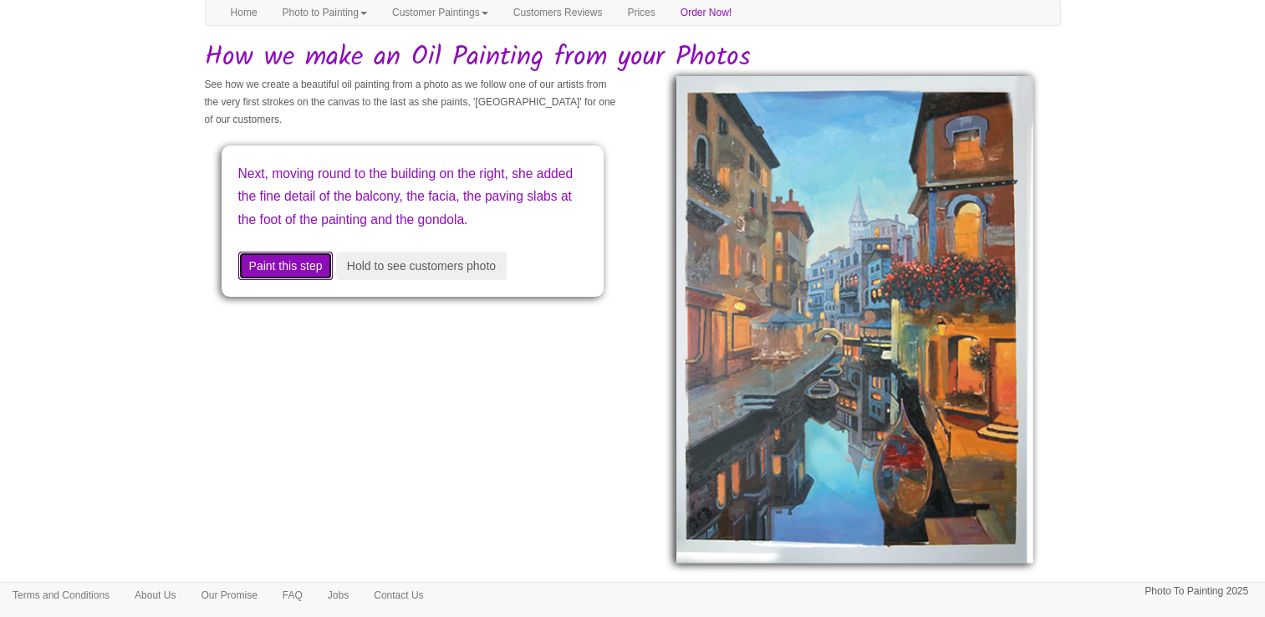
click at [290, 280] on button "Paint this step" at bounding box center [285, 266] width 95 height 28
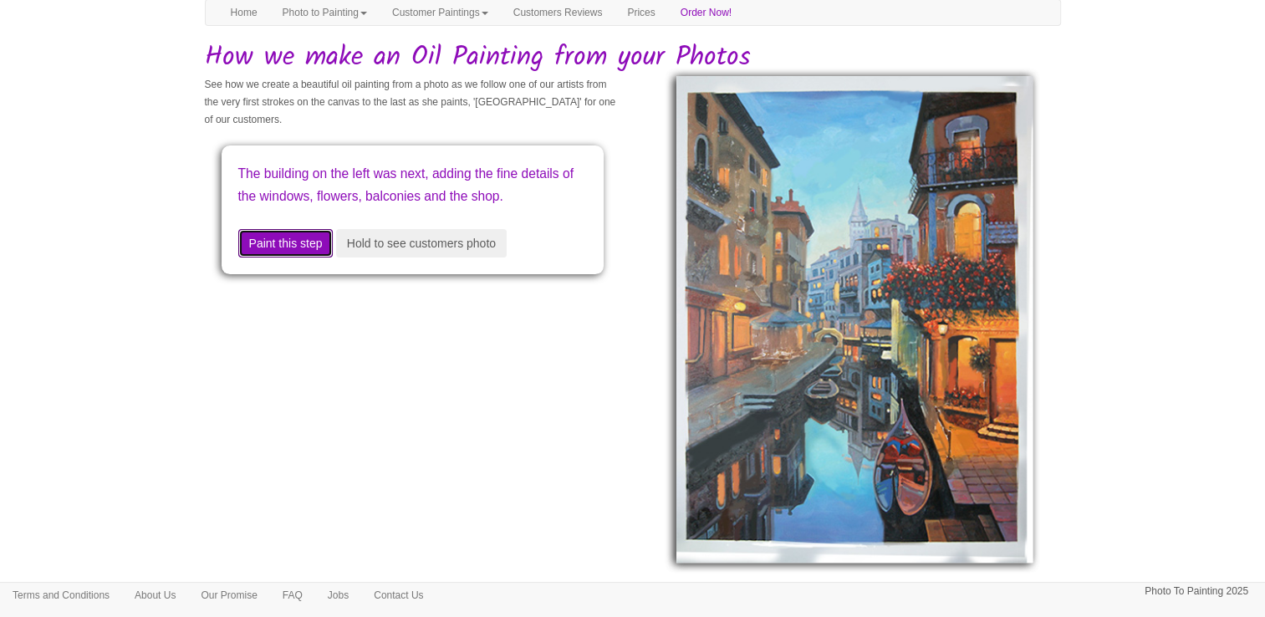
click at [288, 257] on button "Paint this step" at bounding box center [285, 243] width 95 height 28
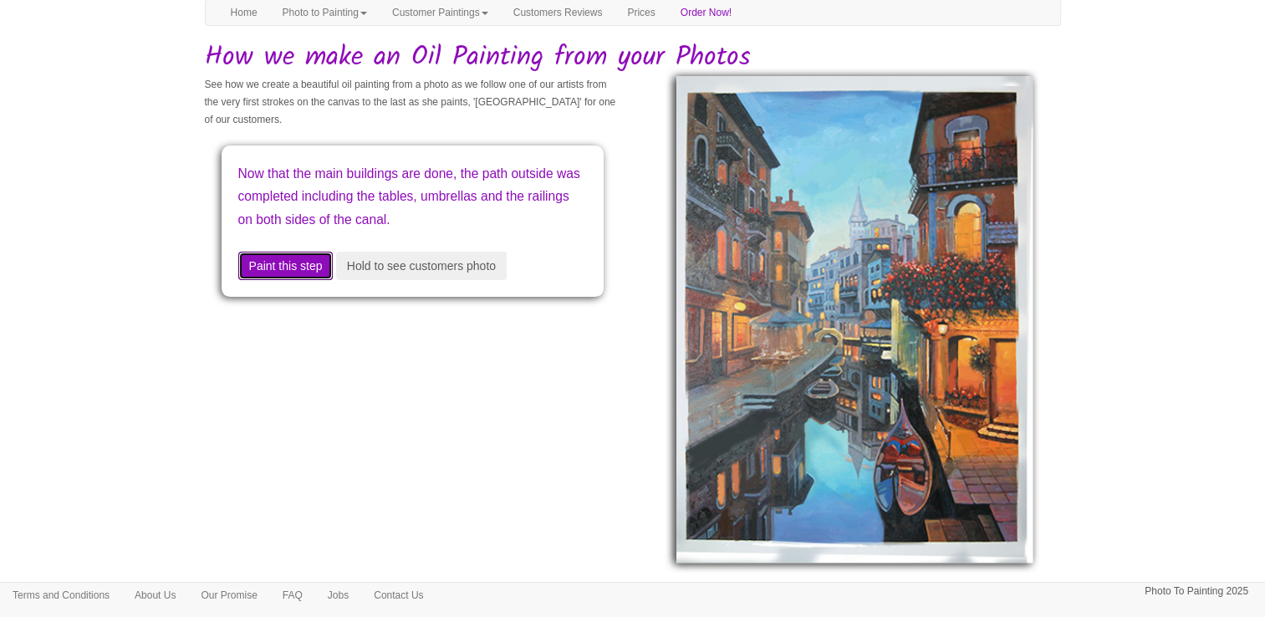
click at [298, 280] on button "Paint this step" at bounding box center [285, 266] width 95 height 28
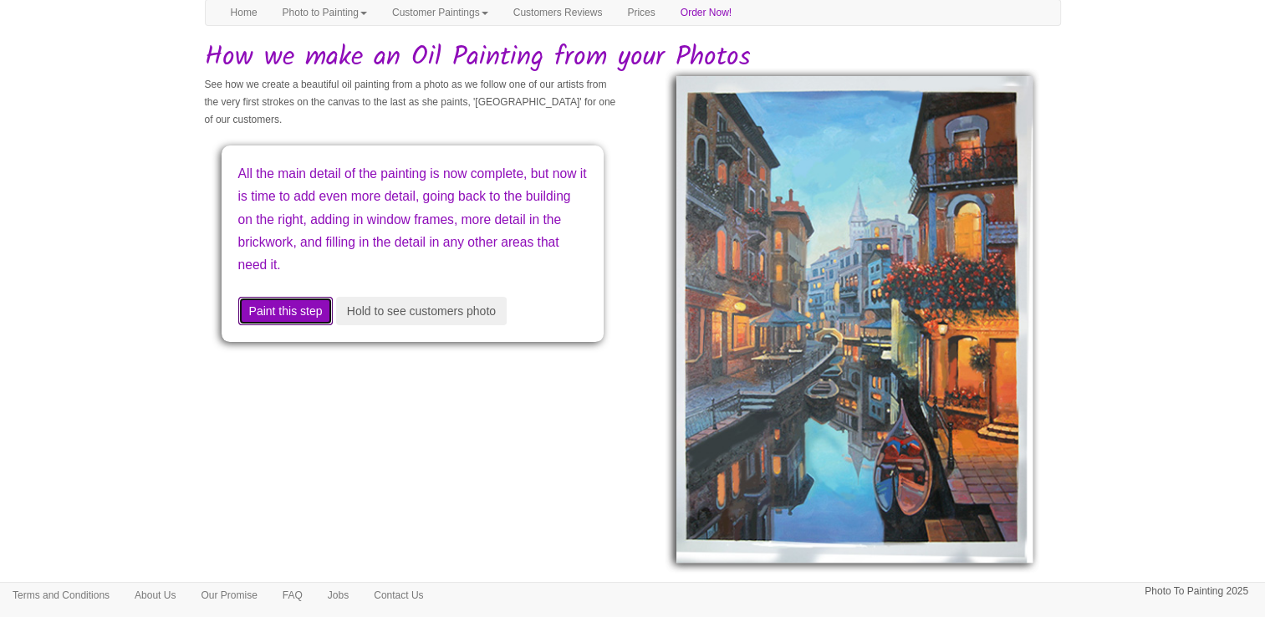
click at [301, 308] on button "Paint this step" at bounding box center [285, 311] width 95 height 28
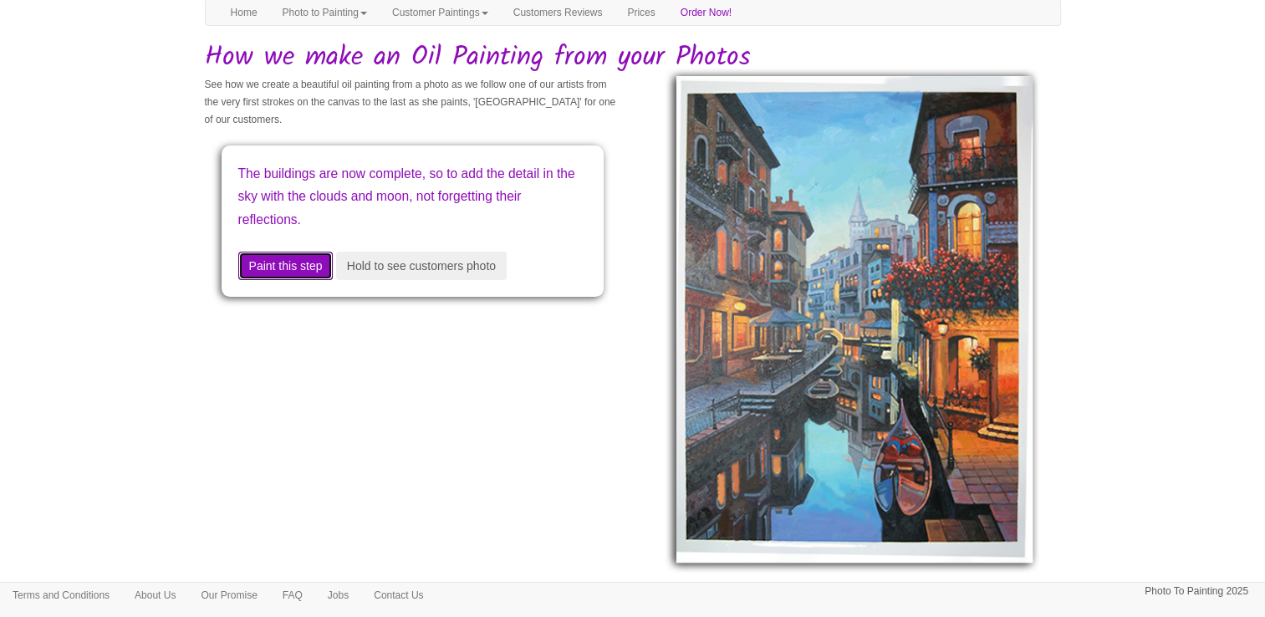
click at [294, 277] on button "Paint this step" at bounding box center [285, 266] width 95 height 28
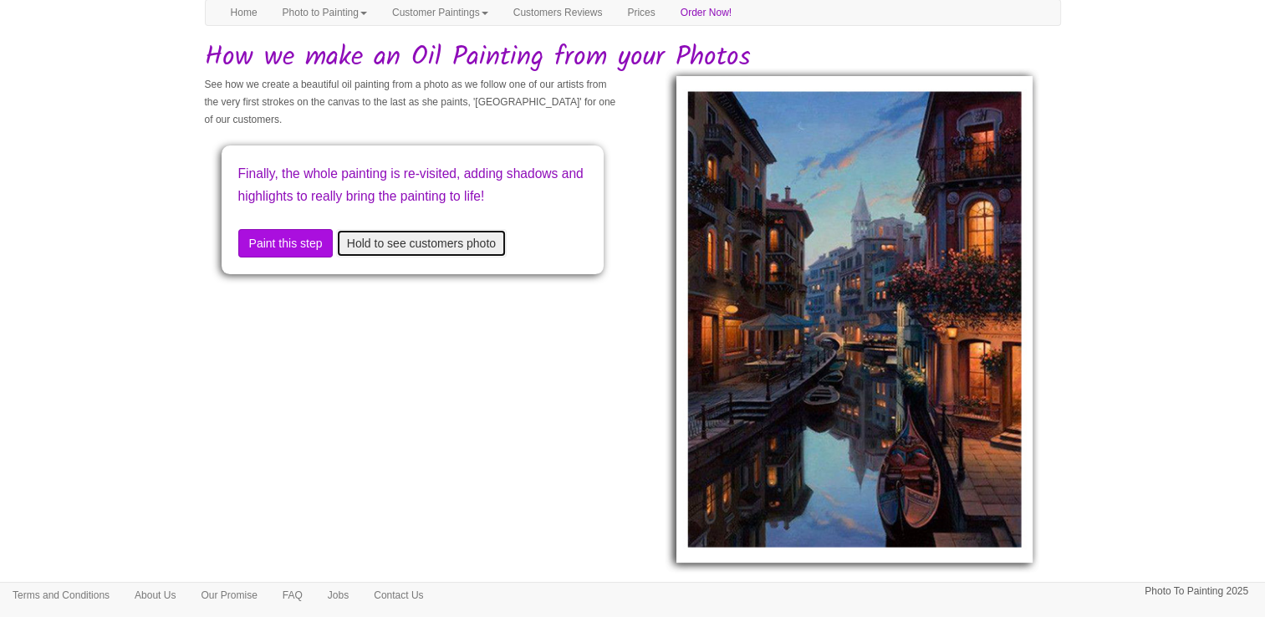
click at [384, 257] on button "Hold to see customers photo" at bounding box center [421, 243] width 171 height 28
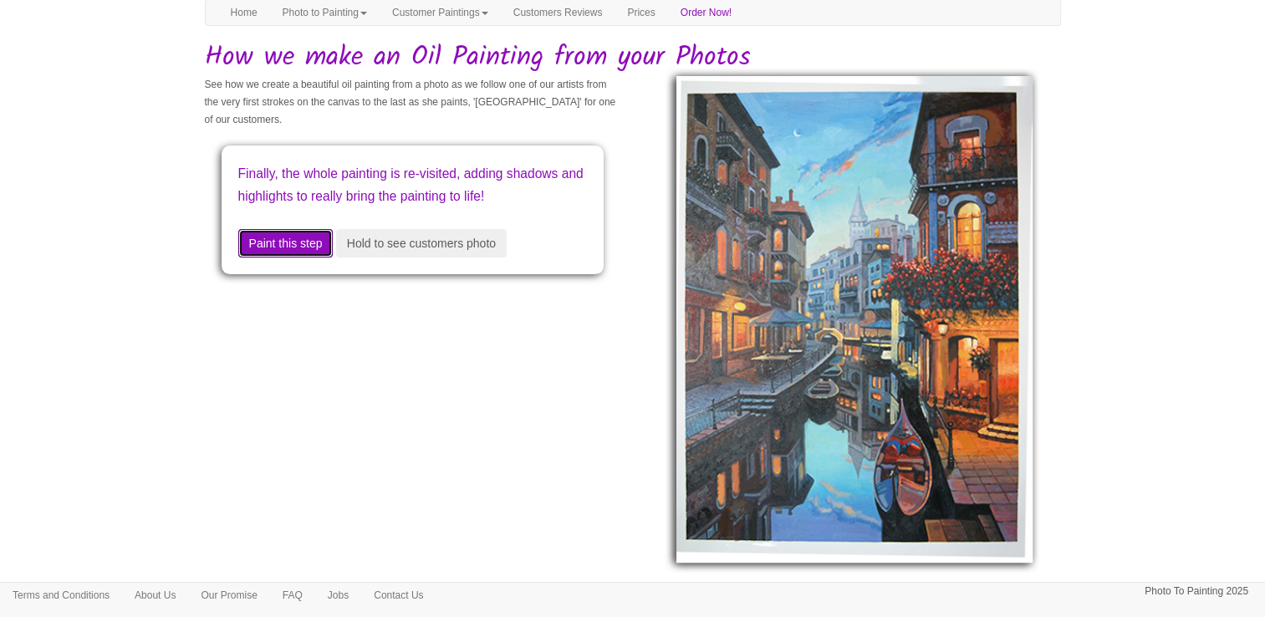
click at [302, 257] on button "Paint this step" at bounding box center [285, 243] width 95 height 28
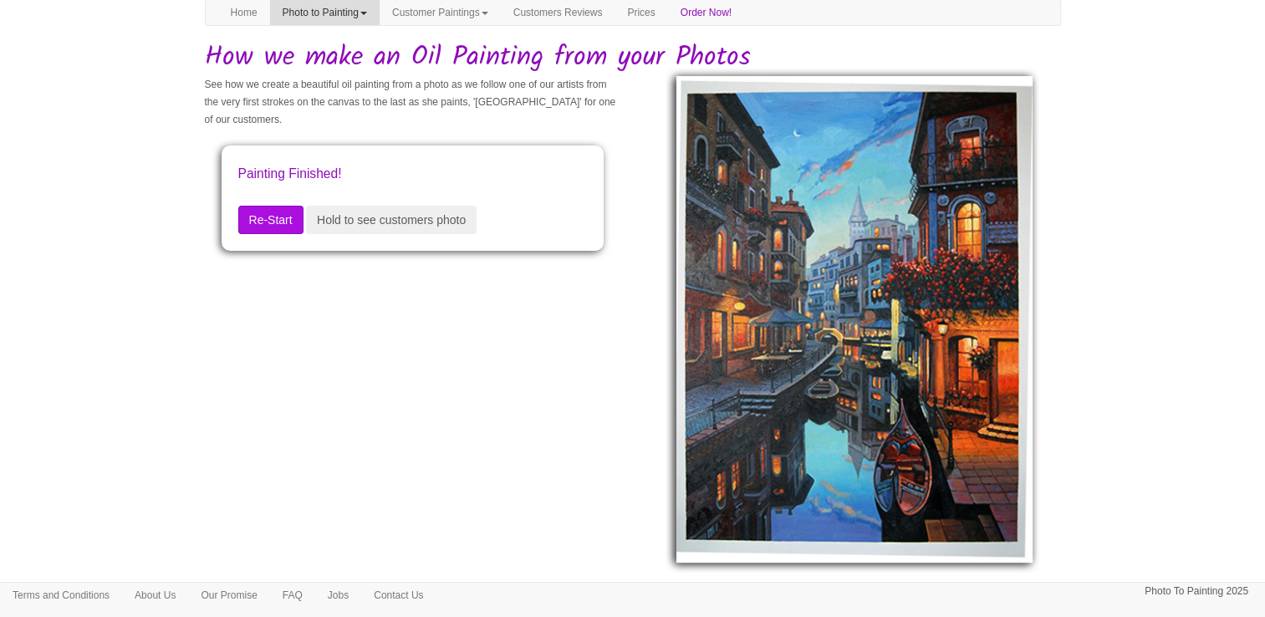
click at [372, 8] on link "Photo to Painting" at bounding box center [324, 12] width 109 height 25
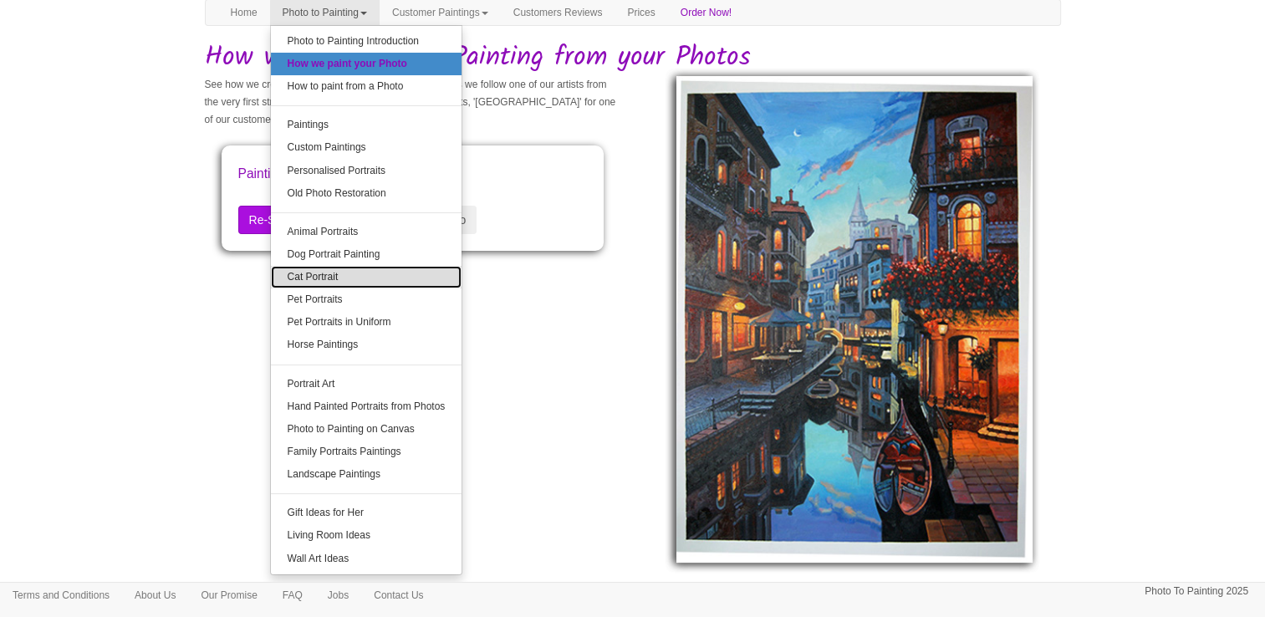
click at [387, 274] on link "Cat Portrait" at bounding box center [366, 277] width 191 height 23
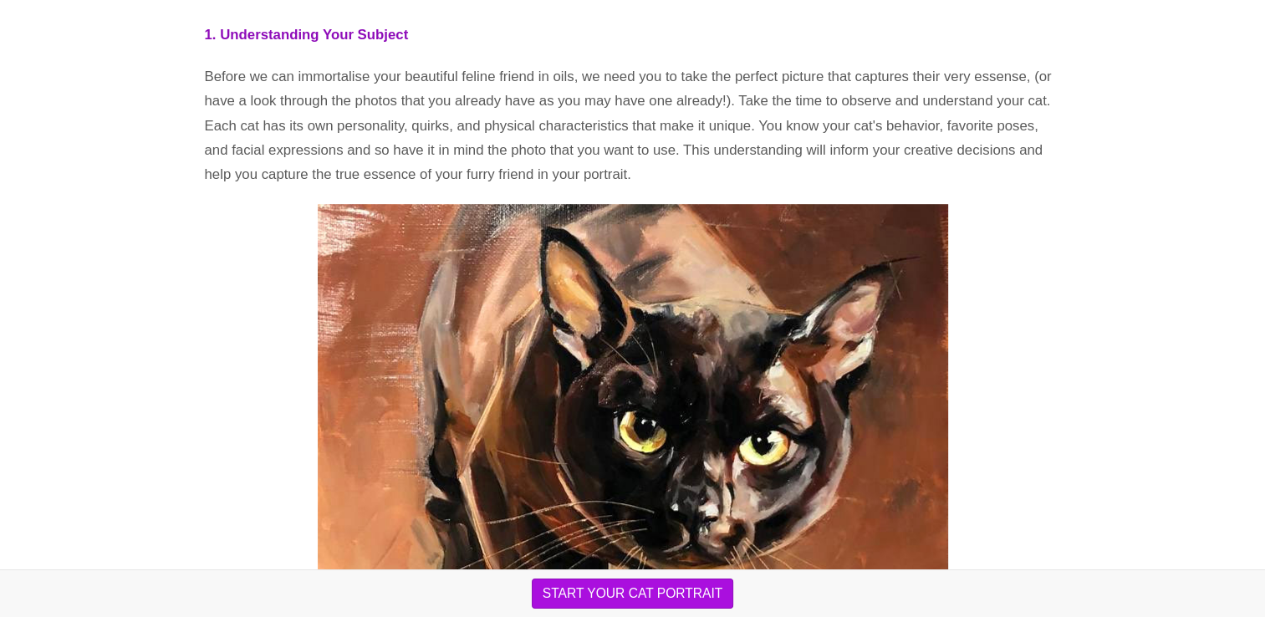
scroll to position [669, 0]
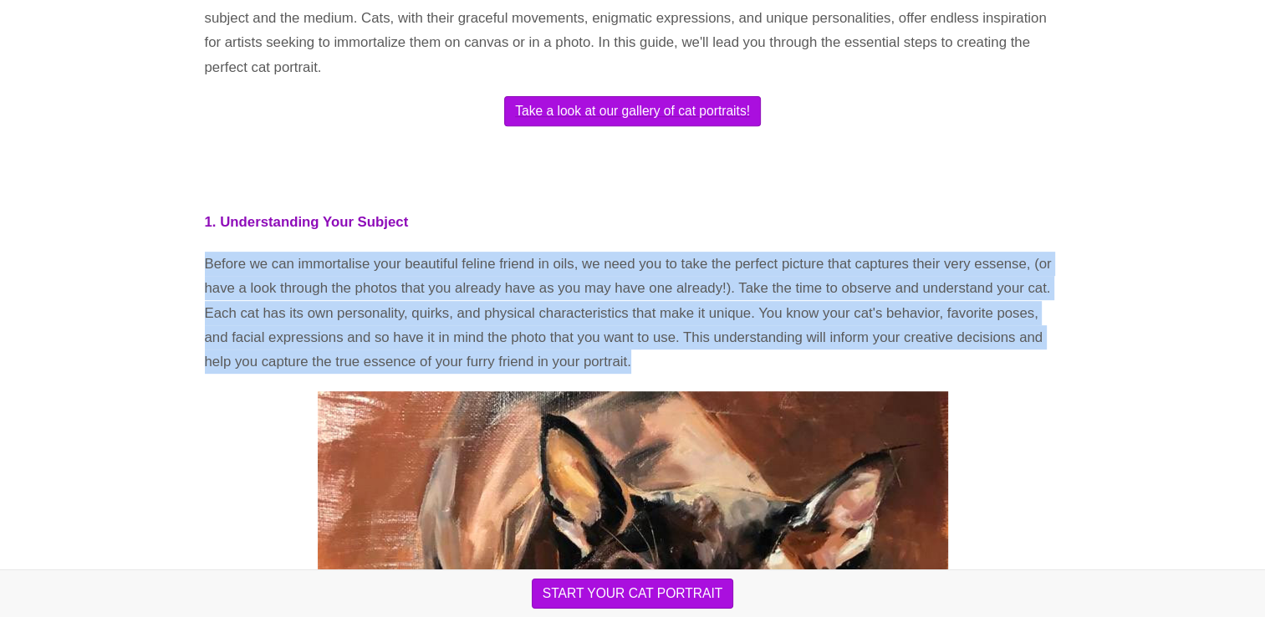
drag, startPoint x: 400, startPoint y: 387, endPoint x: 133, endPoint y: 262, distance: 295.0
drag, startPoint x: 133, startPoint y: 262, endPoint x: 314, endPoint y: 371, distance: 211.4
click at [313, 371] on p "Before we can immortalise your beautiful feline friend in oils, we need you to …" at bounding box center [633, 313] width 856 height 123
click at [397, 374] on p "Before we can immortalise your beautiful feline friend in oils, we need you to …" at bounding box center [633, 313] width 856 height 123
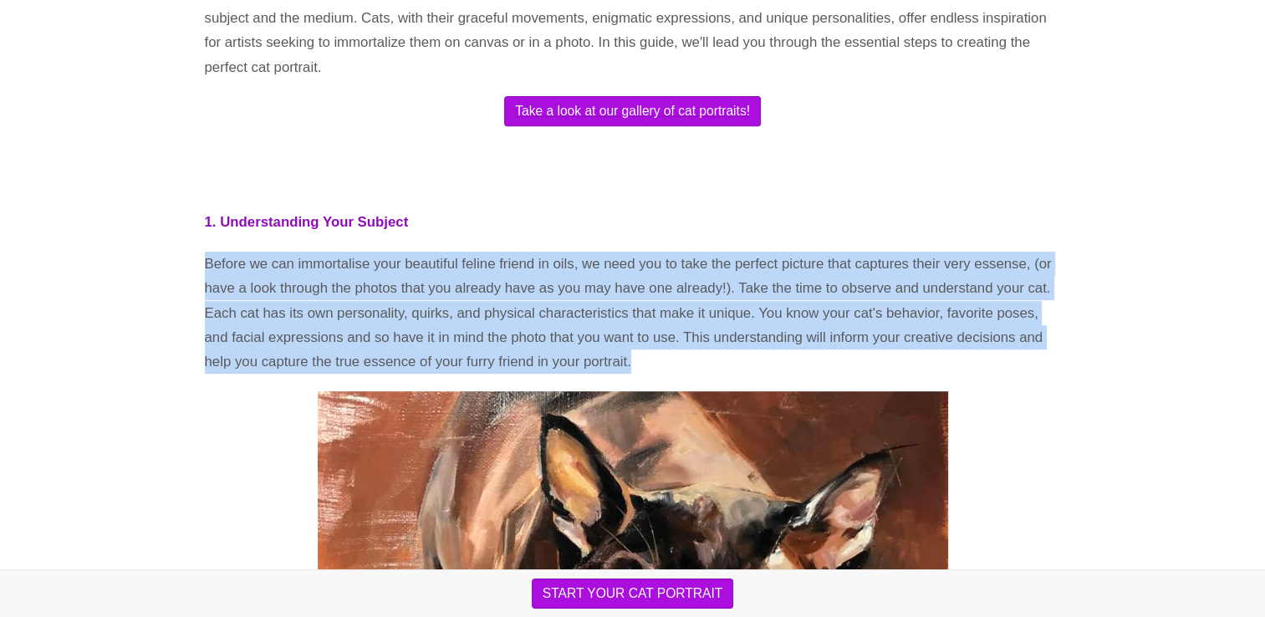
drag, startPoint x: 374, startPoint y: 396, endPoint x: 150, endPoint y: 262, distance: 260.9
click at [575, 363] on p "Before we can immortalise your beautiful feline friend in oils, we need you to …" at bounding box center [633, 313] width 856 height 123
drag, startPoint x: 388, startPoint y: 389, endPoint x: 177, endPoint y: 259, distance: 247.7
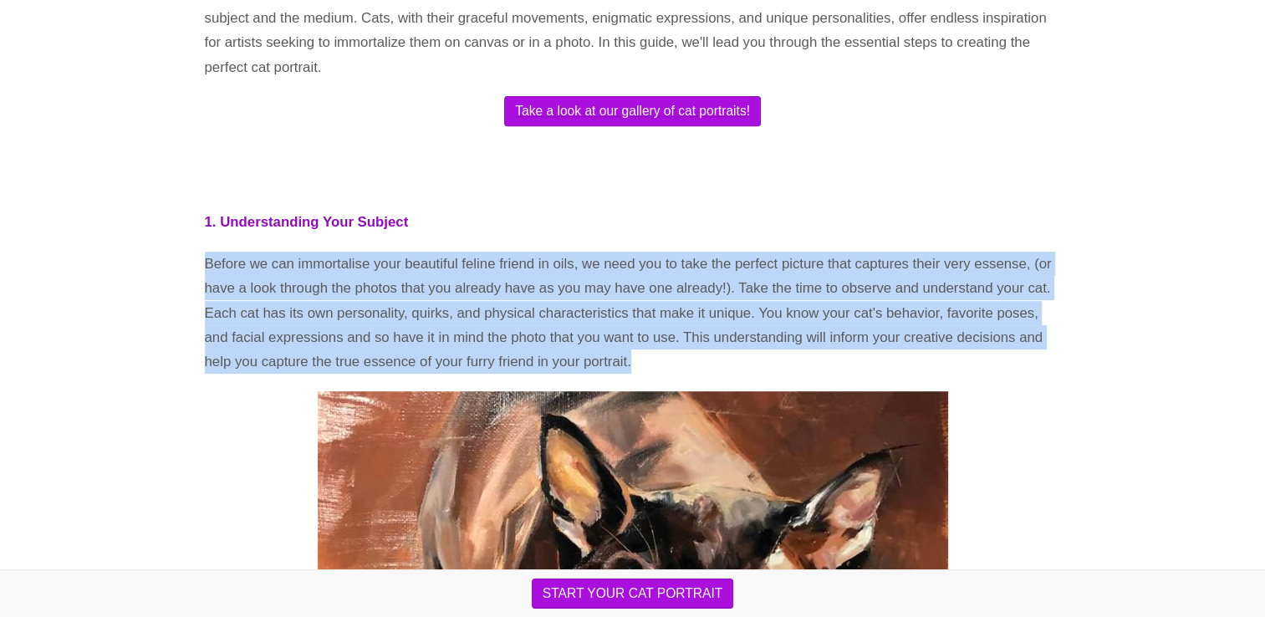
click at [708, 345] on p "Before we can immortalise your beautiful feline friend in oils, we need you to …" at bounding box center [633, 313] width 856 height 123
drag, startPoint x: 709, startPoint y: 379, endPoint x: 169, endPoint y: 268, distance: 551.3
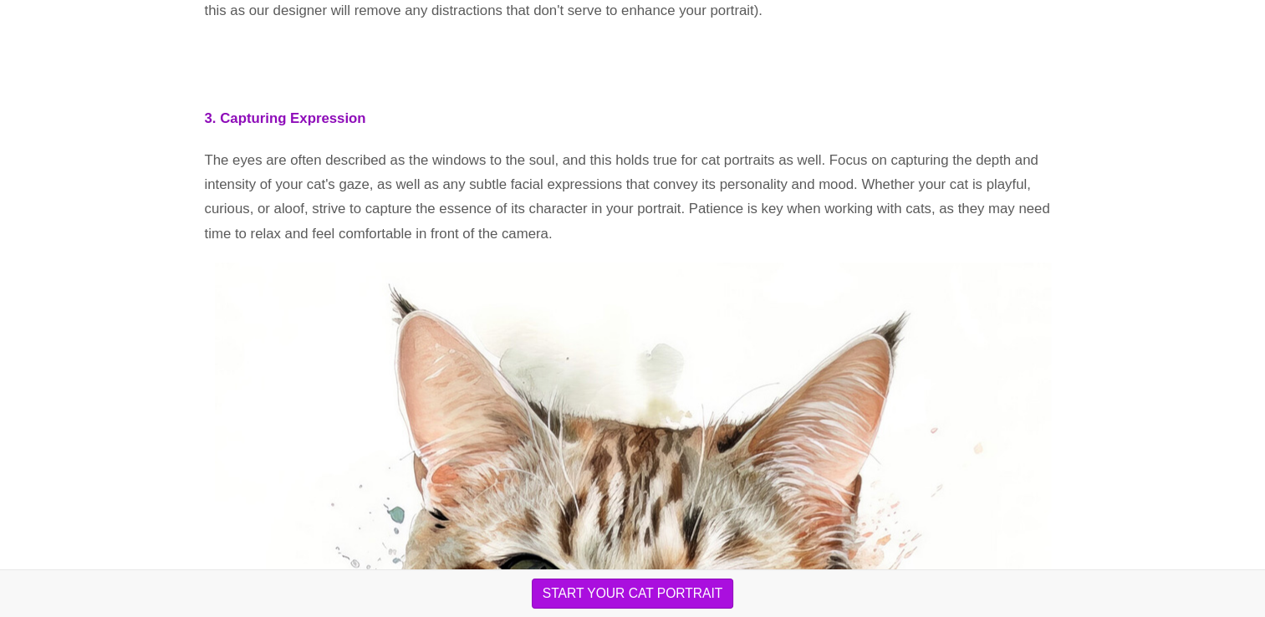
scroll to position [2424, 0]
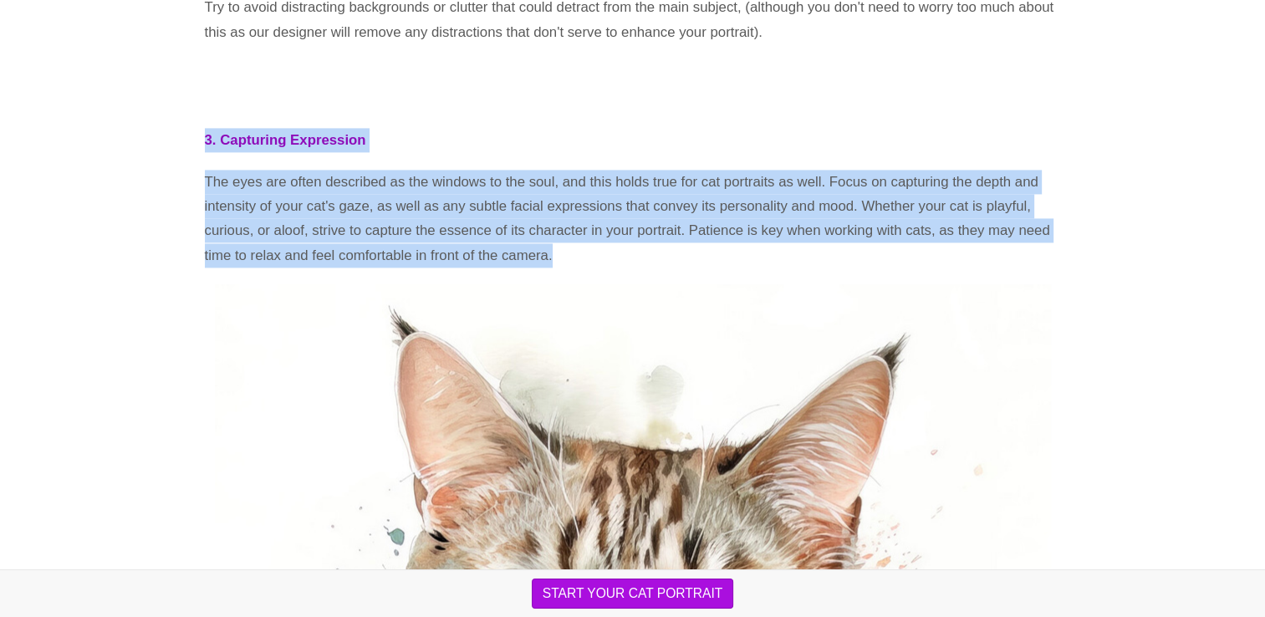
drag, startPoint x: 960, startPoint y: 319, endPoint x: 164, endPoint y: 188, distance: 806.5
click at [884, 268] on p "The eyes are often described as the windows to the soul, and this holds true fo…" at bounding box center [633, 219] width 856 height 99
click at [963, 268] on p "The eyes are often described as the windows to the soul, and this holds true fo…" at bounding box center [633, 219] width 856 height 99
drag, startPoint x: 986, startPoint y: 310, endPoint x: 140, endPoint y: 177, distance: 857.1
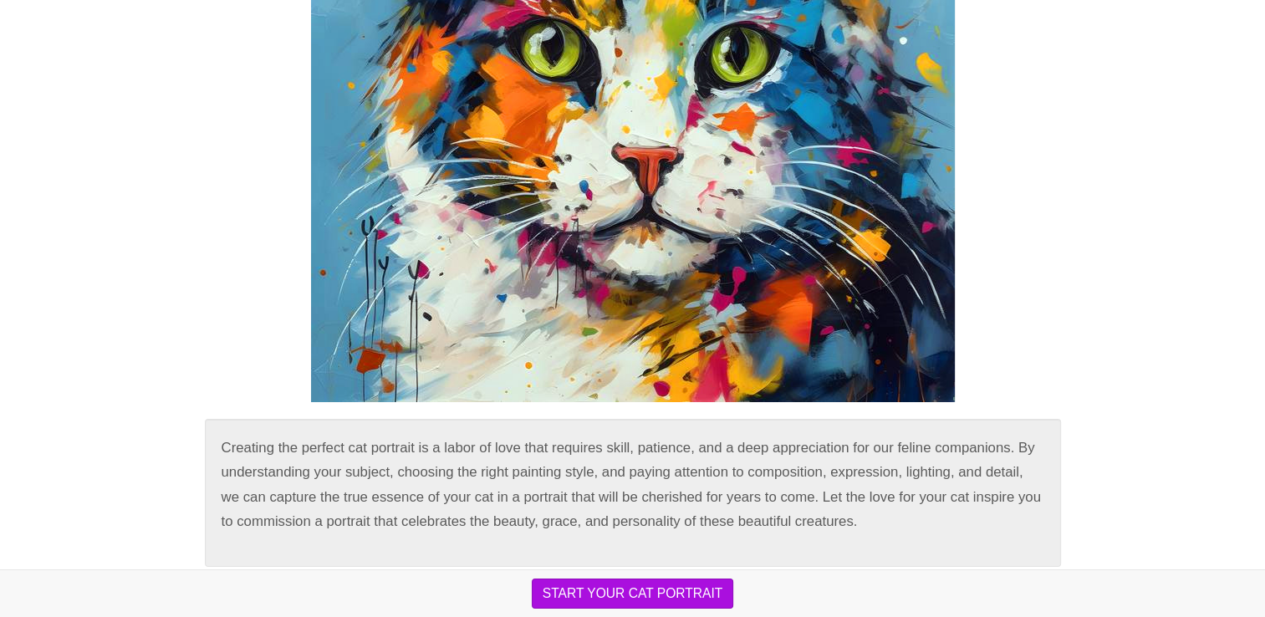
scroll to position [6006, 0]
